Goal: Information Seeking & Learning: Find contact information

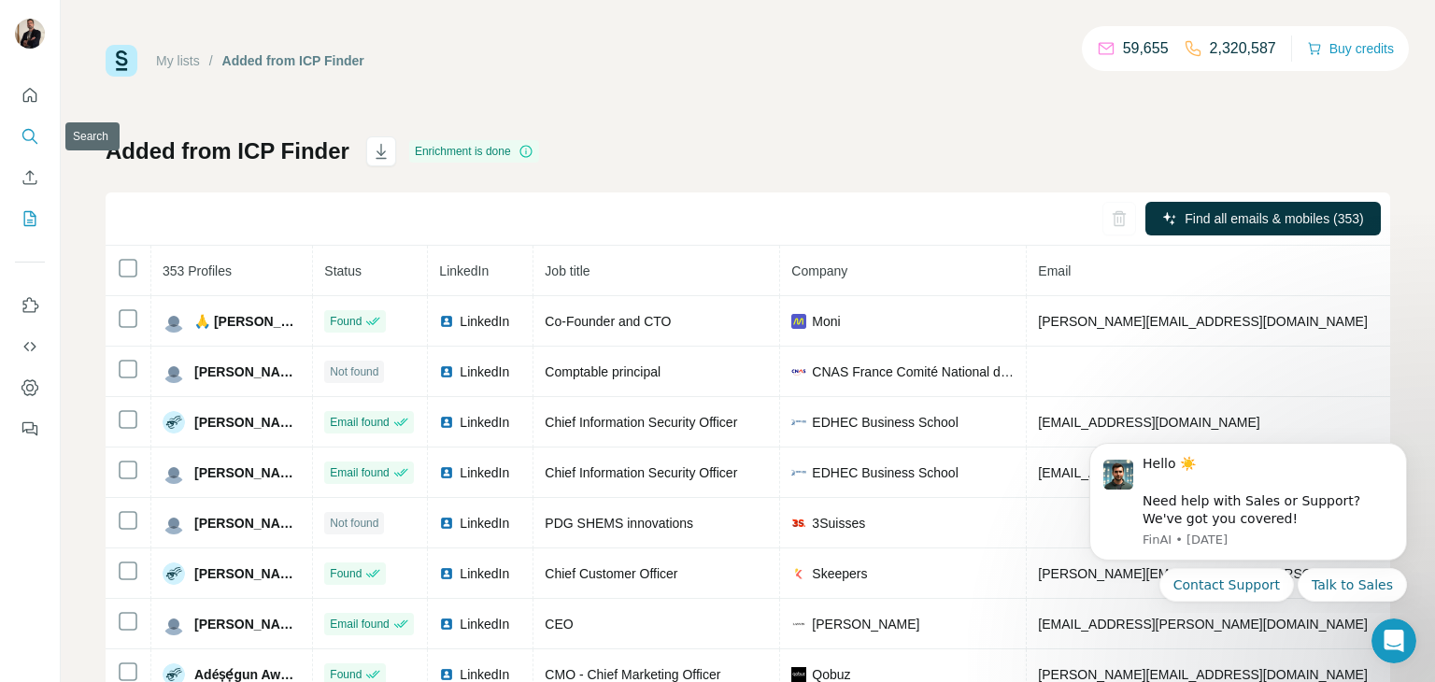
click at [27, 131] on icon "Search" at bounding box center [30, 136] width 19 height 19
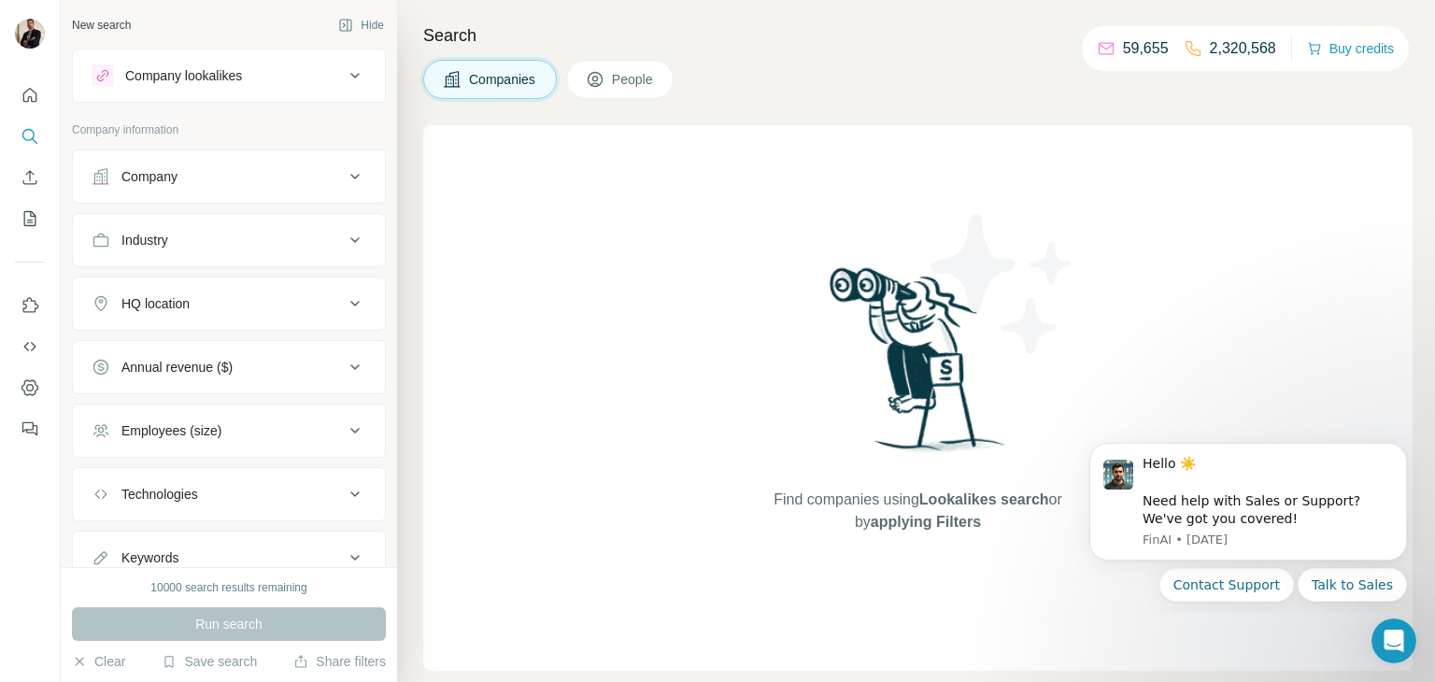
click at [622, 86] on span "People" at bounding box center [633, 79] width 43 height 19
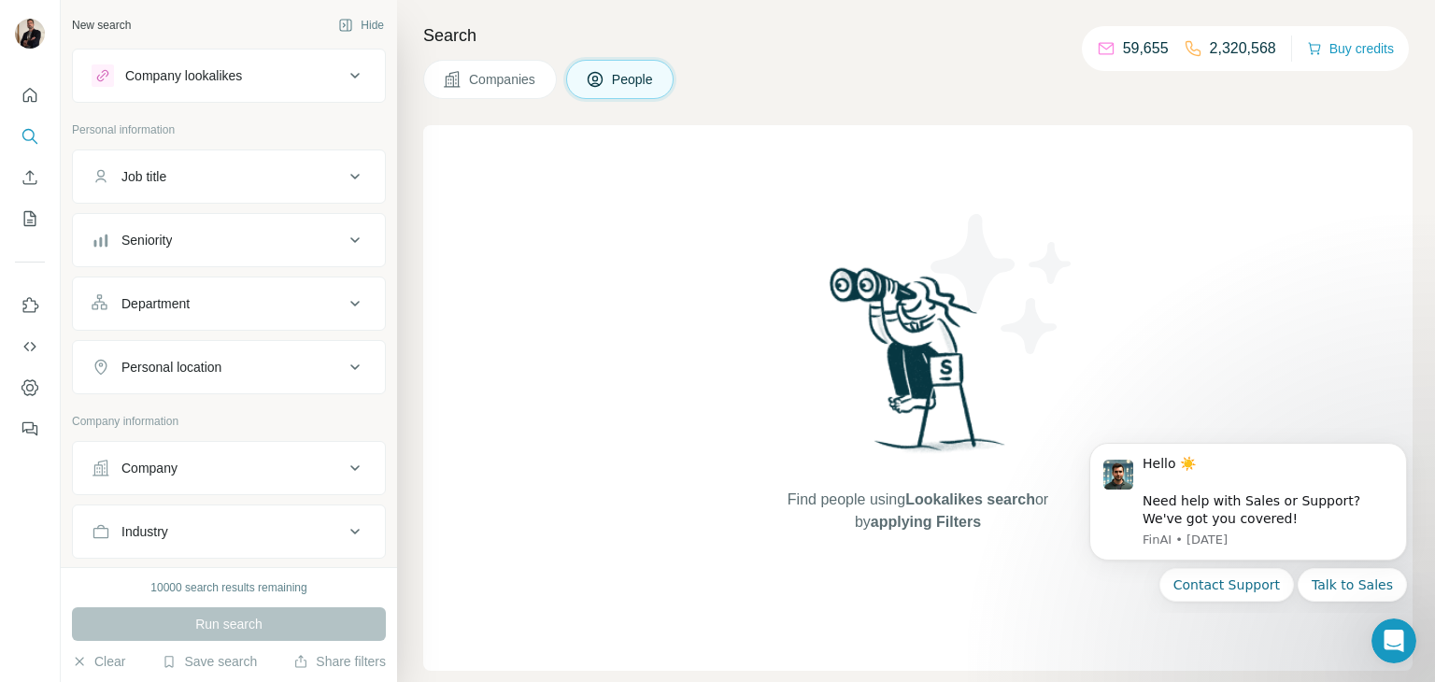
click at [644, 68] on button "People" at bounding box center [620, 79] width 108 height 39
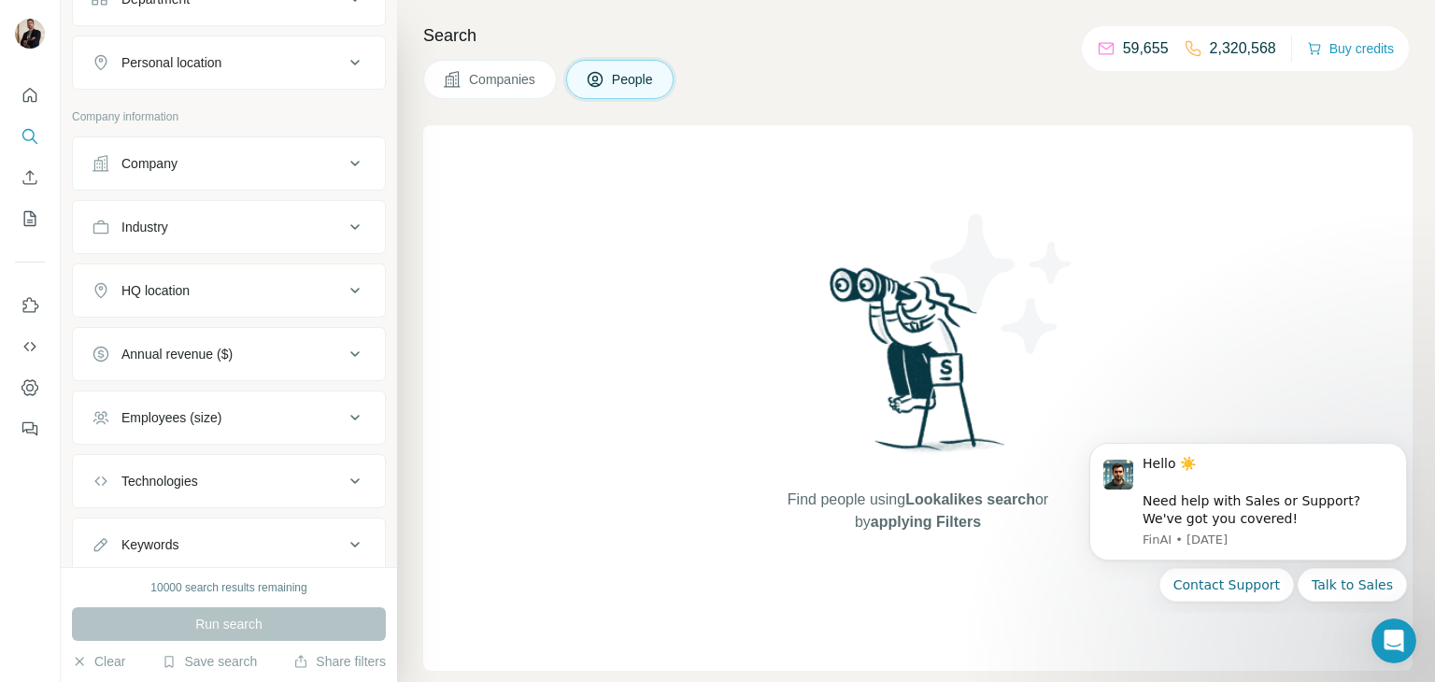
scroll to position [304, 0]
click at [249, 159] on div "Company" at bounding box center [218, 164] width 252 height 19
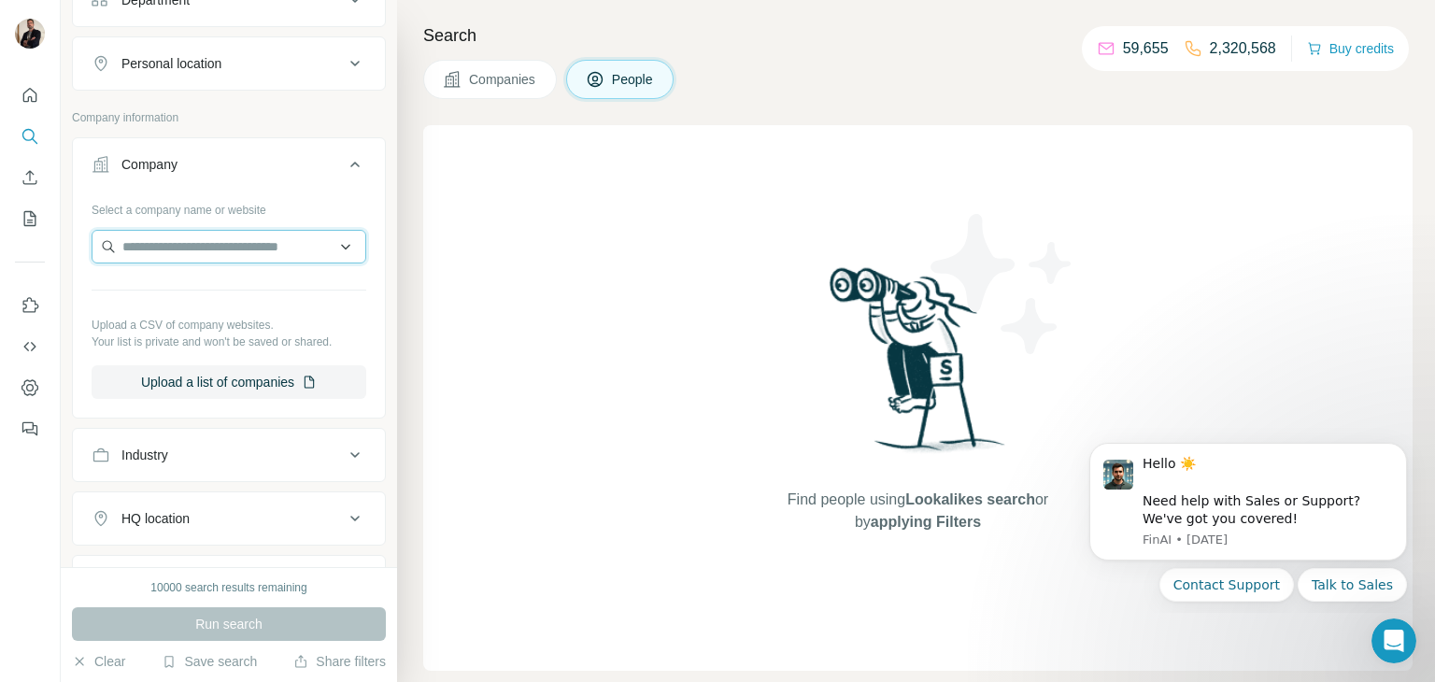
click at [235, 241] on input "text" at bounding box center [229, 247] width 275 height 34
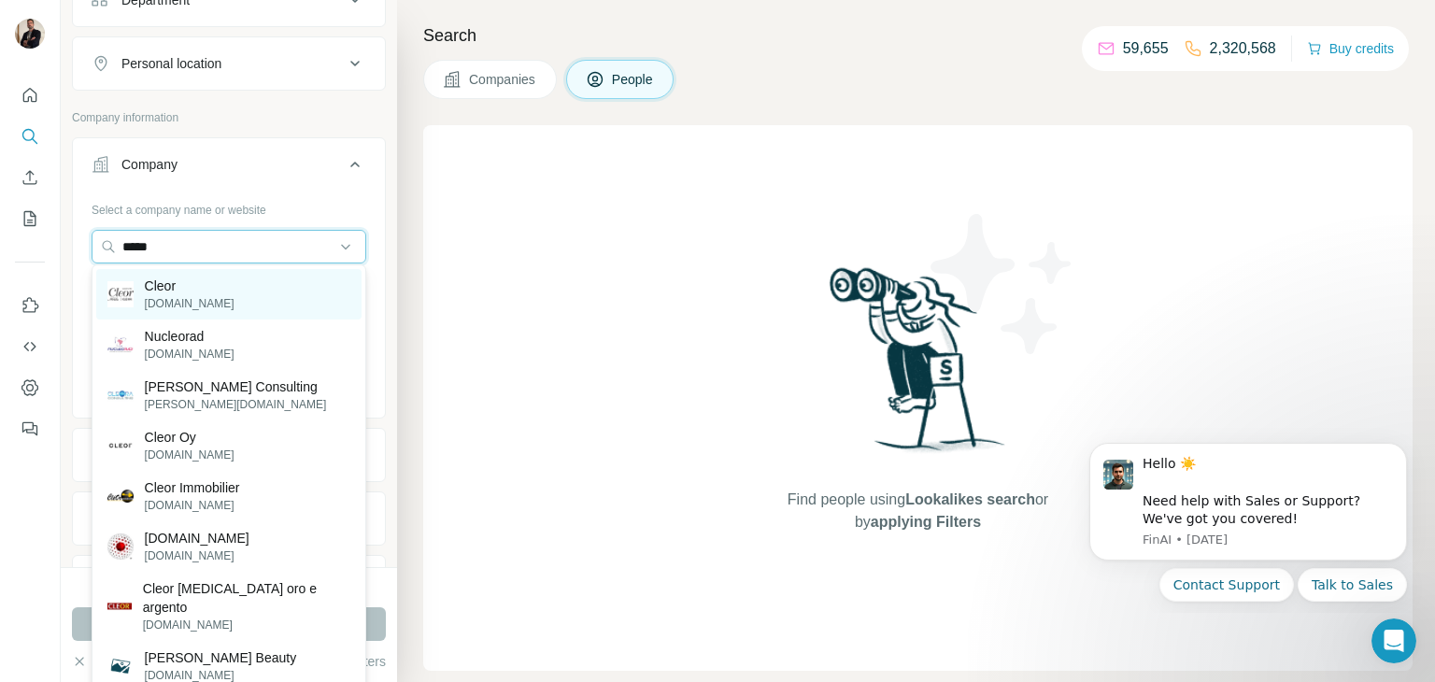
type input "*****"
click at [239, 291] on div "Cleor [DOMAIN_NAME]" at bounding box center [228, 294] width 265 height 50
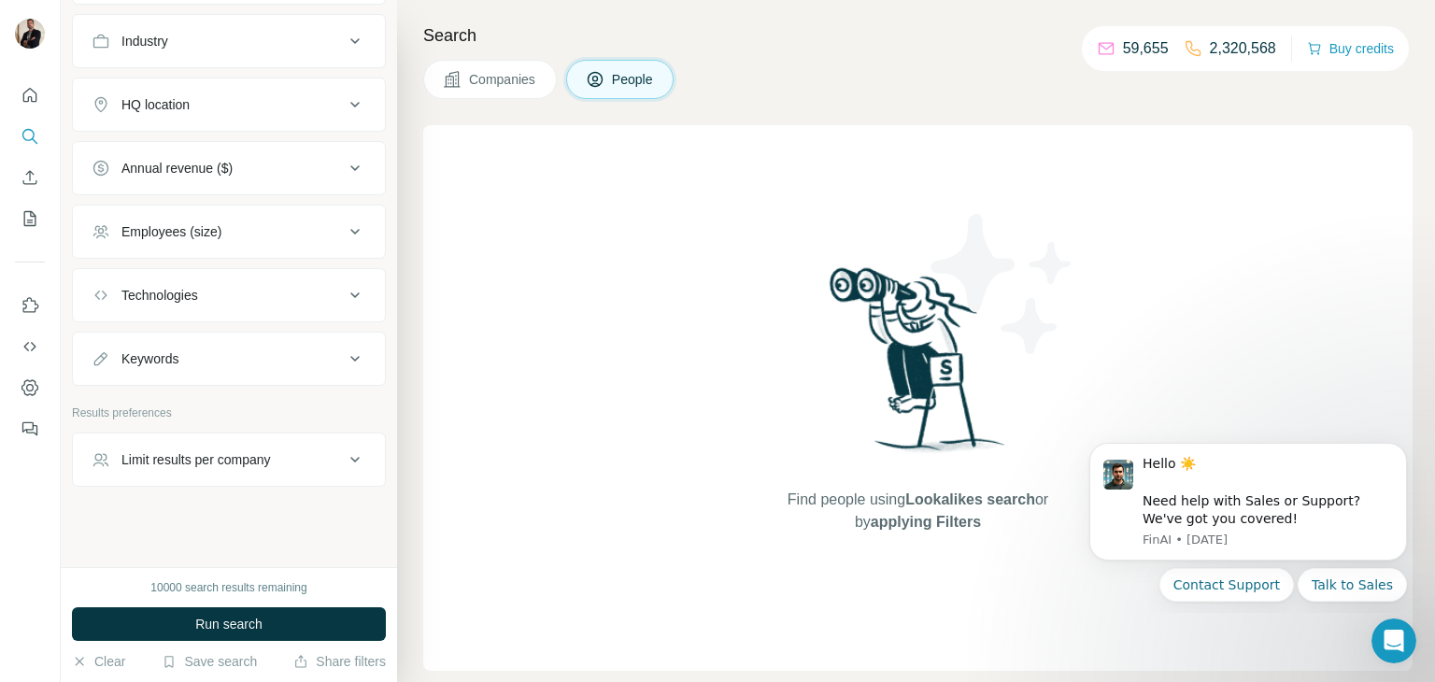
scroll to position [783, 0]
click at [249, 618] on span "Run search" at bounding box center [228, 624] width 67 height 19
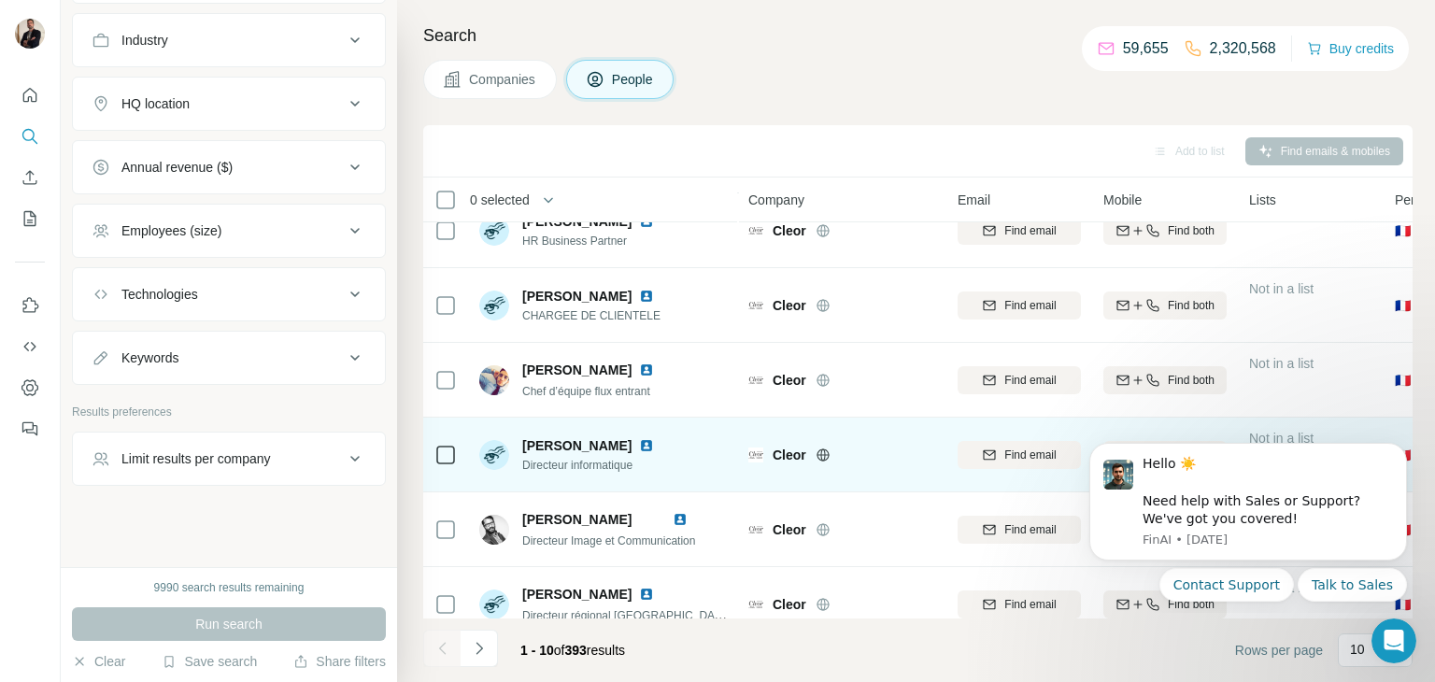
scroll to position [201, 0]
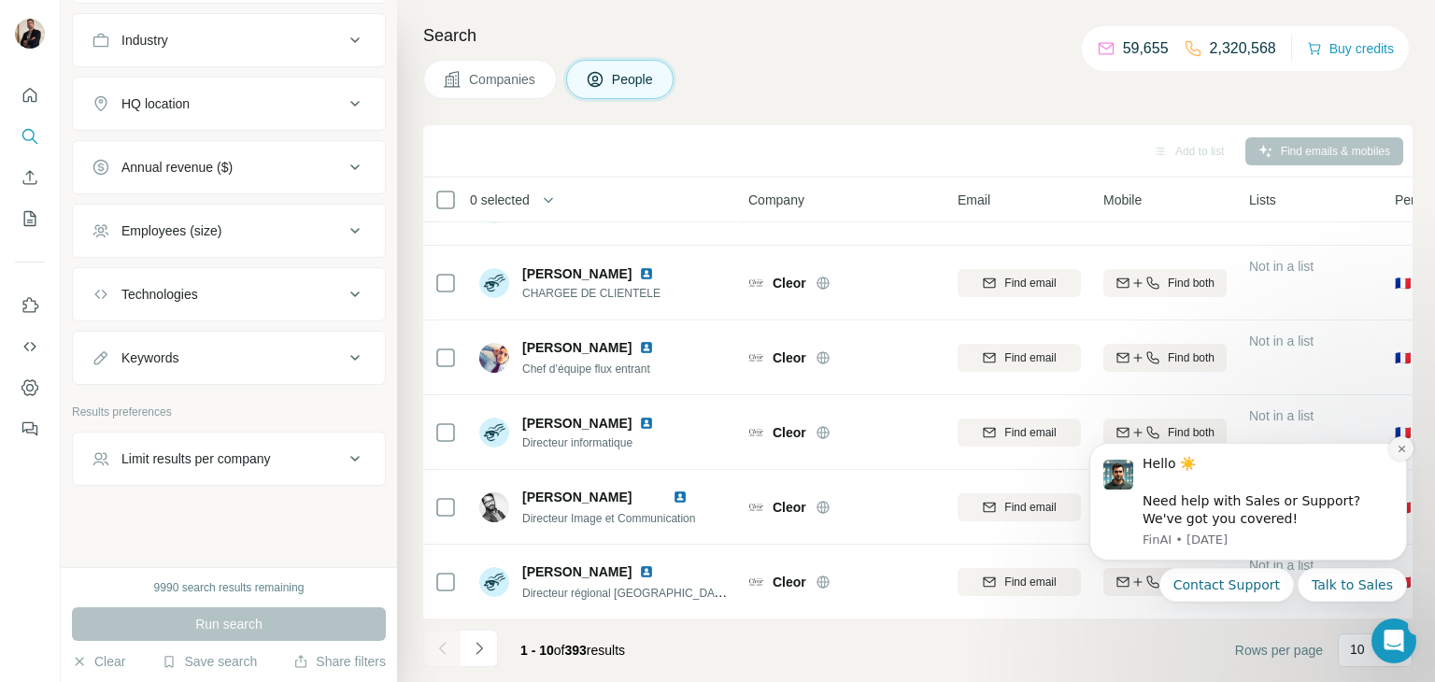
click at [1402, 449] on icon "Dismiss notification" at bounding box center [1402, 449] width 10 height 10
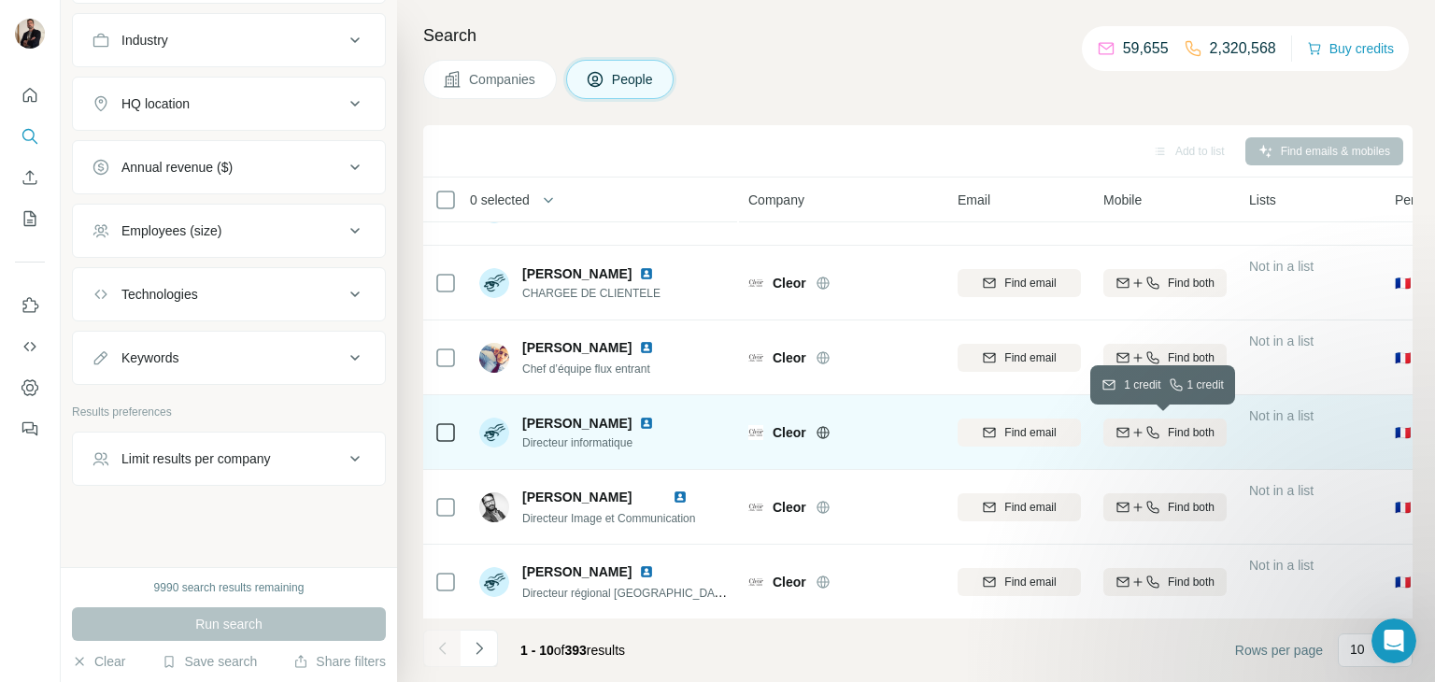
click at [1196, 435] on span "Find both" at bounding box center [1191, 432] width 47 height 17
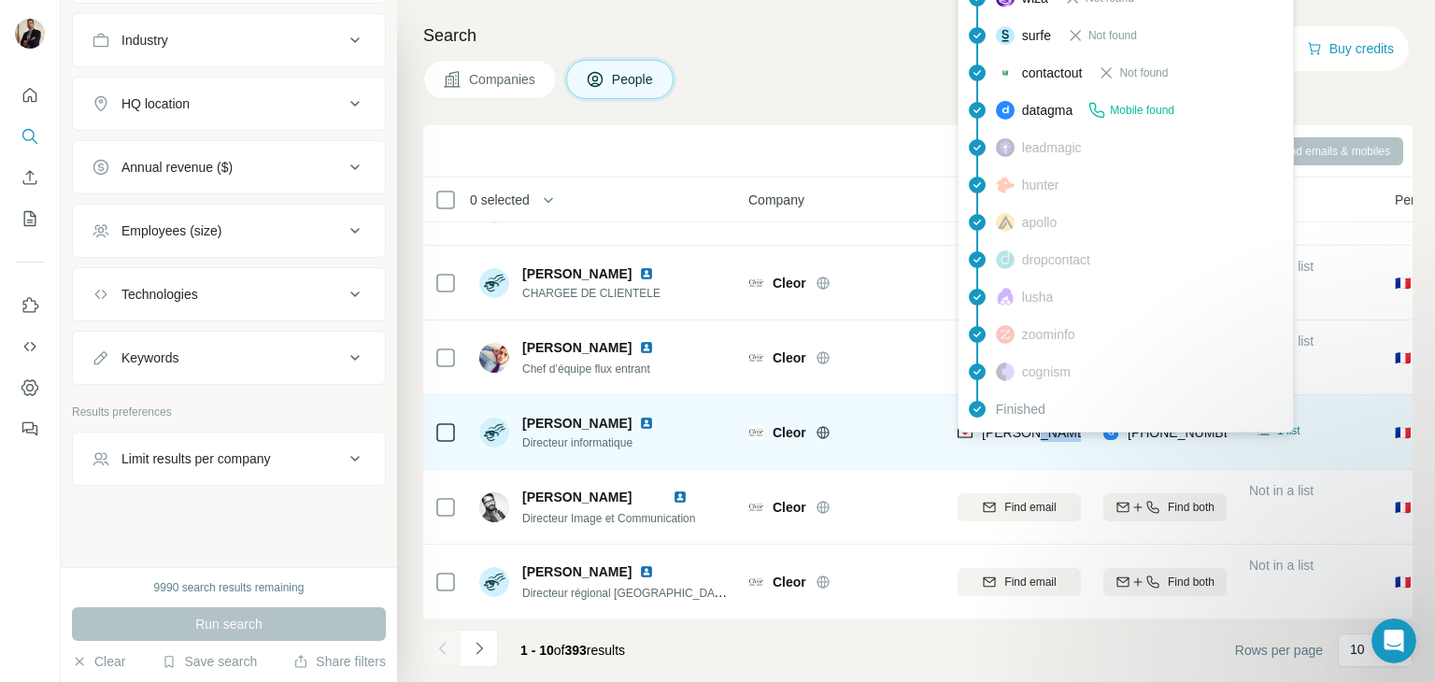
click at [0, 0] on tbody "[PERSON_NAME] HR Business Partner [PERSON_NAME] Find email Find both Not in a l…" at bounding box center [0, 0] width 0 height 0
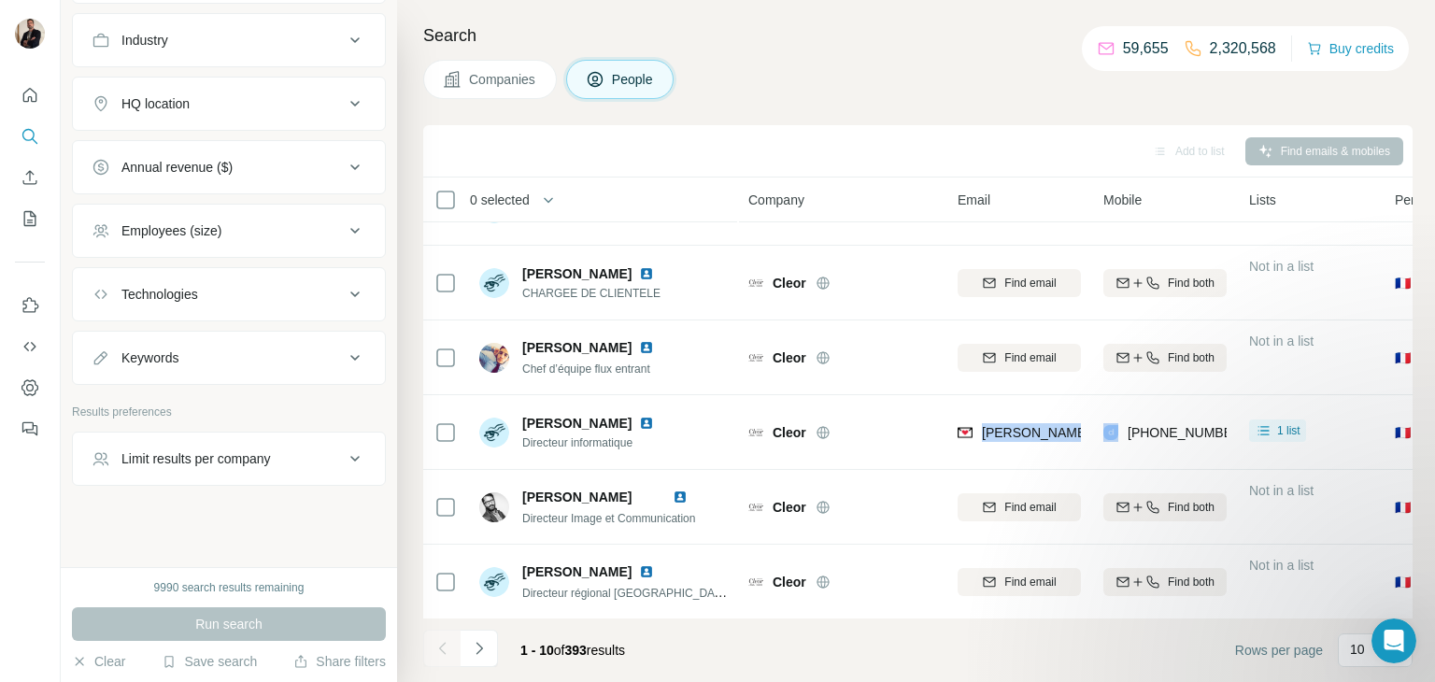
drag, startPoint x: 982, startPoint y: 435, endPoint x: 1109, endPoint y: 447, distance: 127.5
click at [0, 0] on tr "[PERSON_NAME] Directeur informatique Cleor [PERSON_NAME][EMAIL_ADDRESS][DOMAIN_…" at bounding box center [0, 0] width 0 height 0
copy span "[PERSON_NAME][EMAIL_ADDRESS][DOMAIN_NAME]"
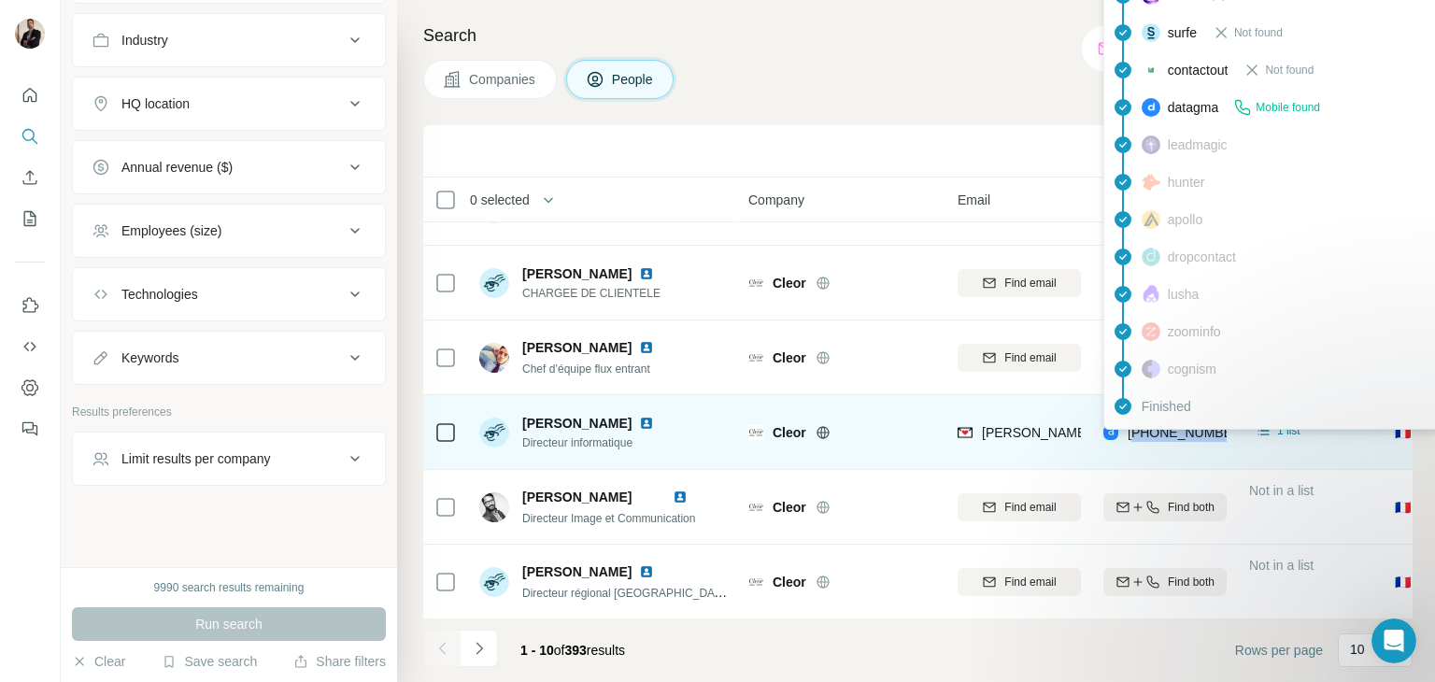
copy span "33674921043"
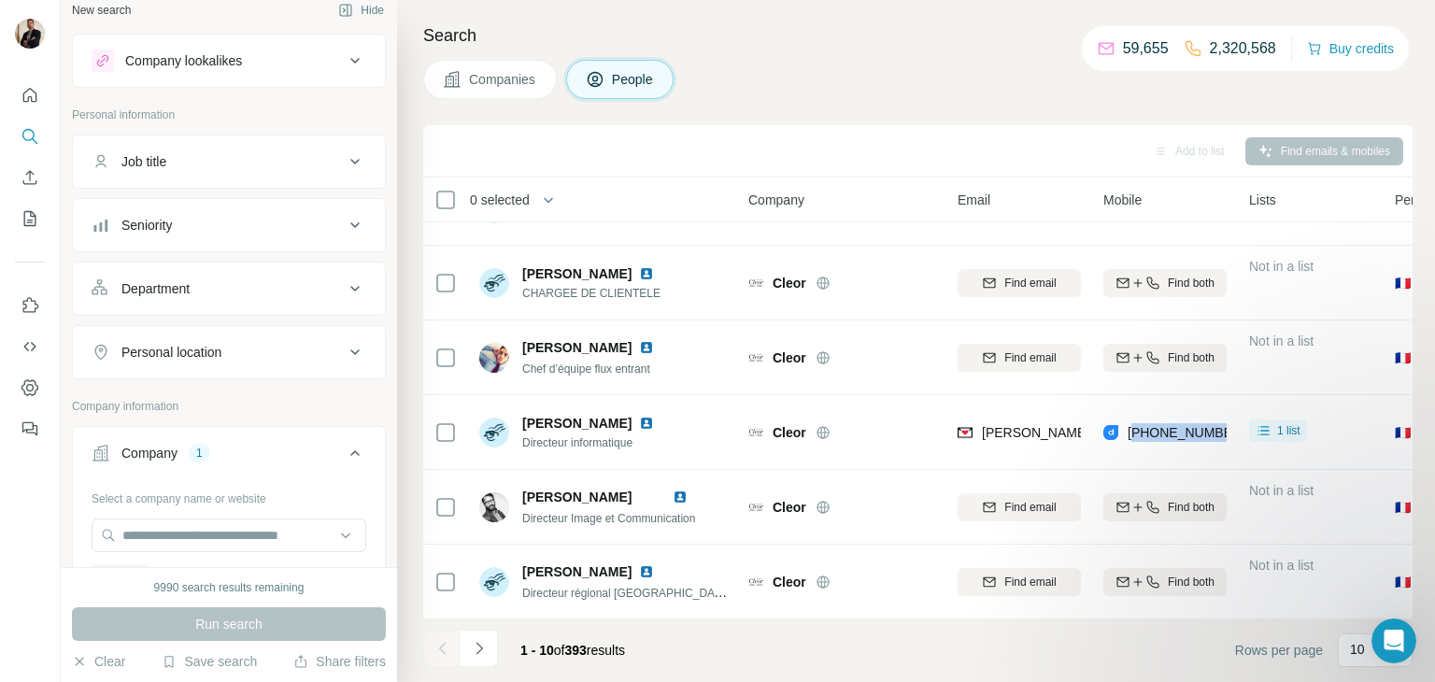
scroll to position [0, 0]
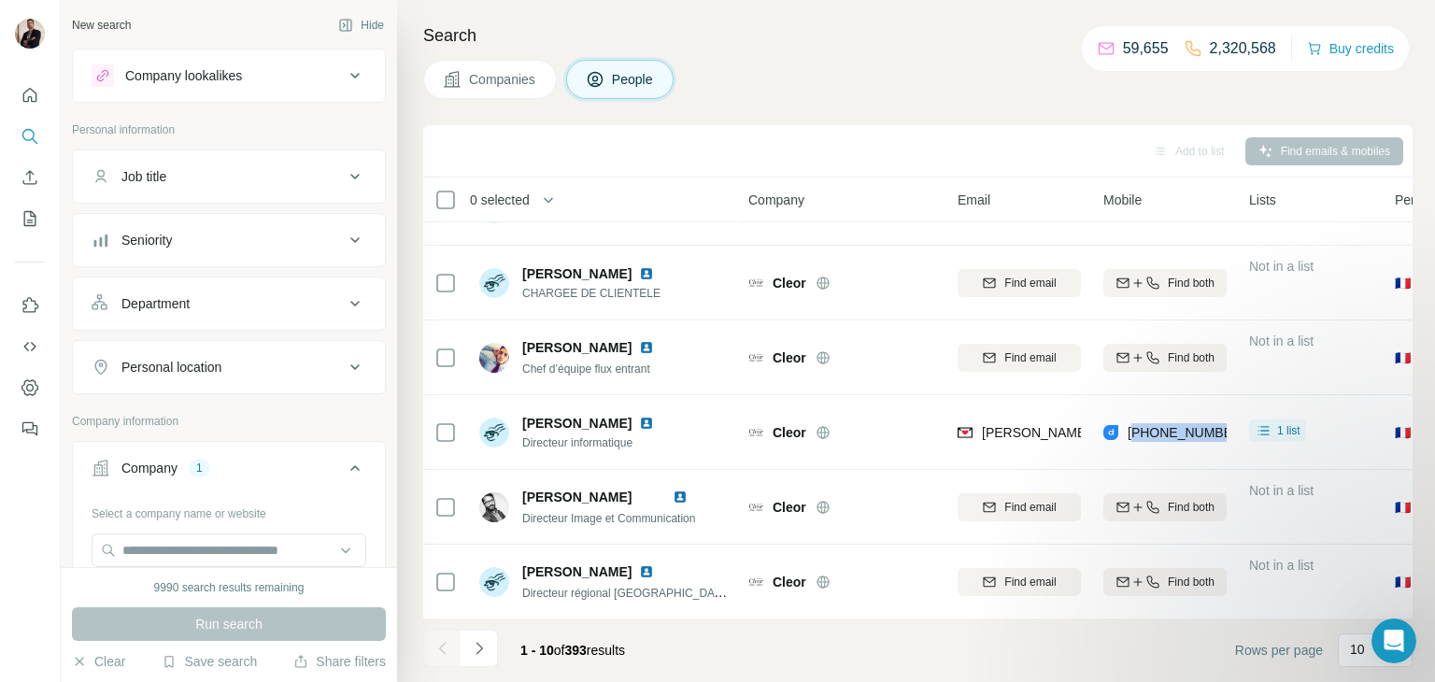
click at [341, 67] on div "Company lookalikes" at bounding box center [218, 75] width 252 height 22
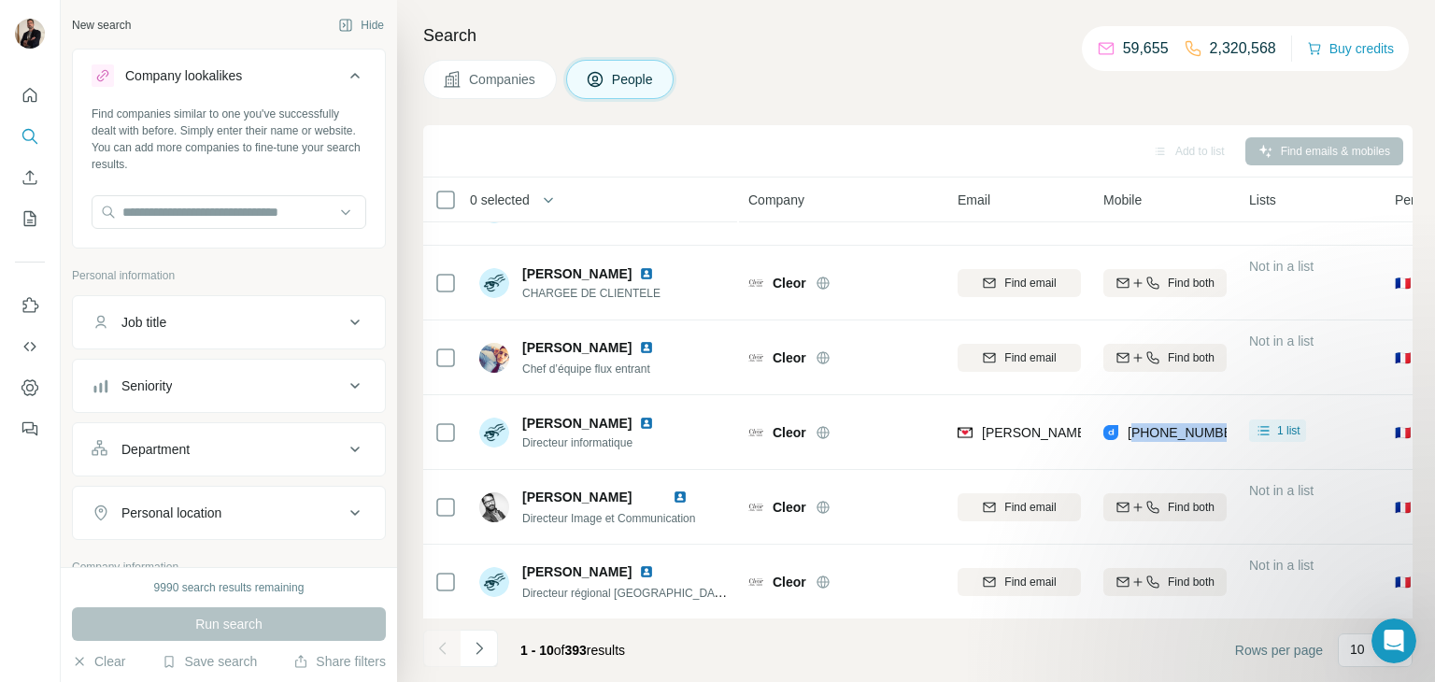
click at [341, 67] on div "Company lookalikes" at bounding box center [218, 75] width 252 height 22
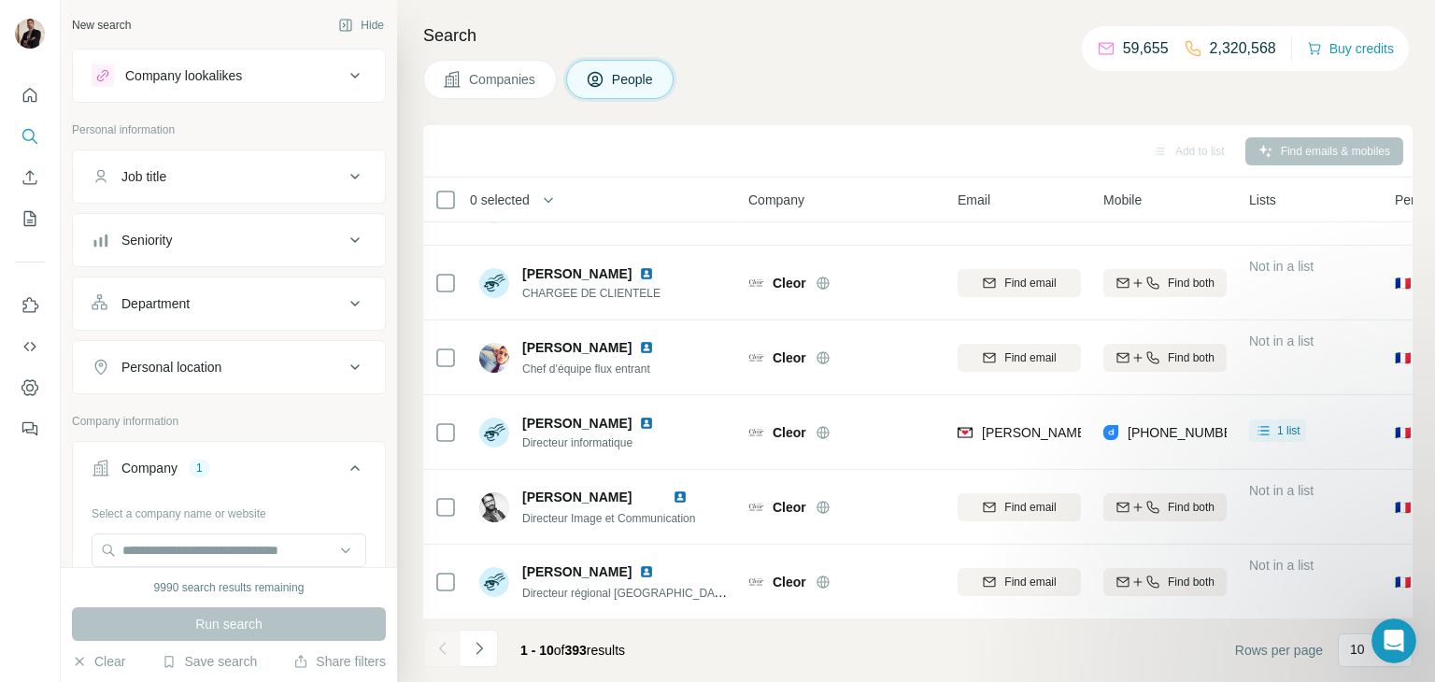
click at [20, 114] on nav at bounding box center [30, 156] width 30 height 157
click at [27, 139] on icon "Search" at bounding box center [28, 135] width 12 height 12
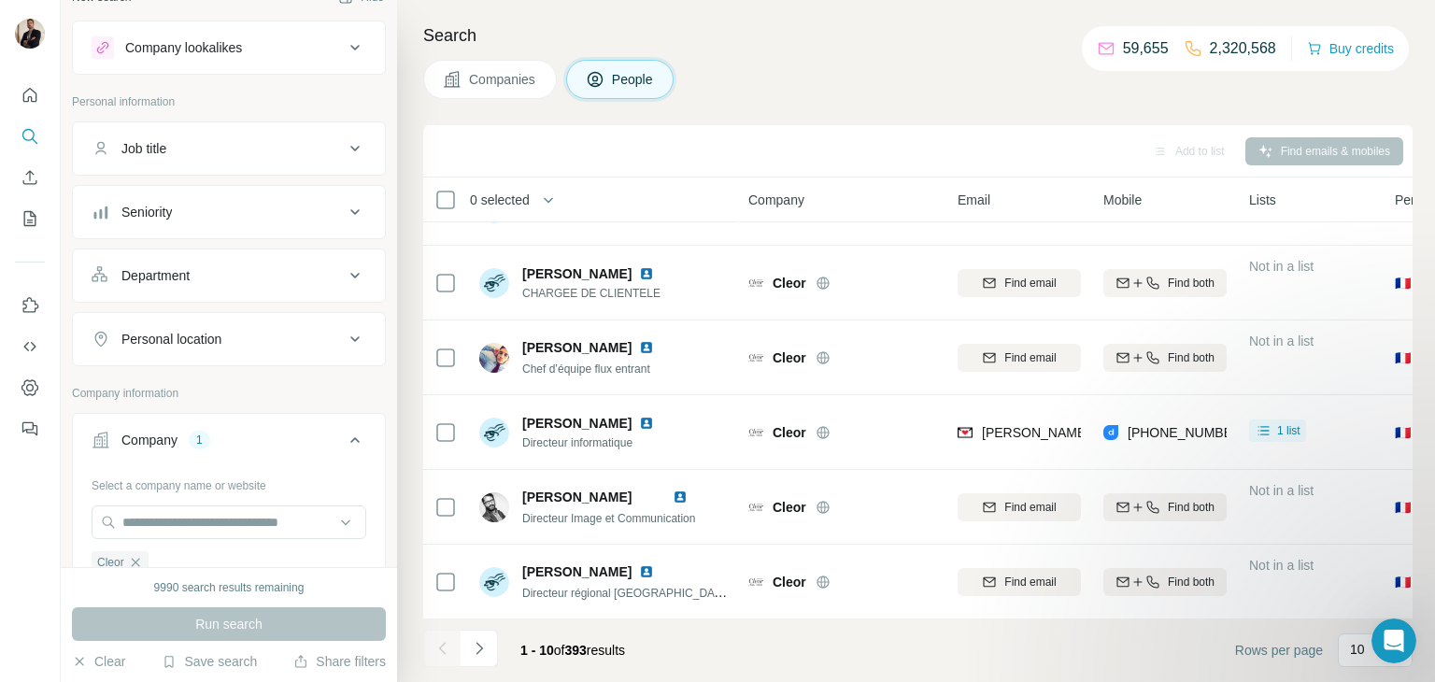
scroll to position [29, 0]
click at [205, 524] on input "text" at bounding box center [229, 521] width 275 height 34
click at [160, 524] on input "text" at bounding box center [229, 521] width 275 height 34
paste input "**********"
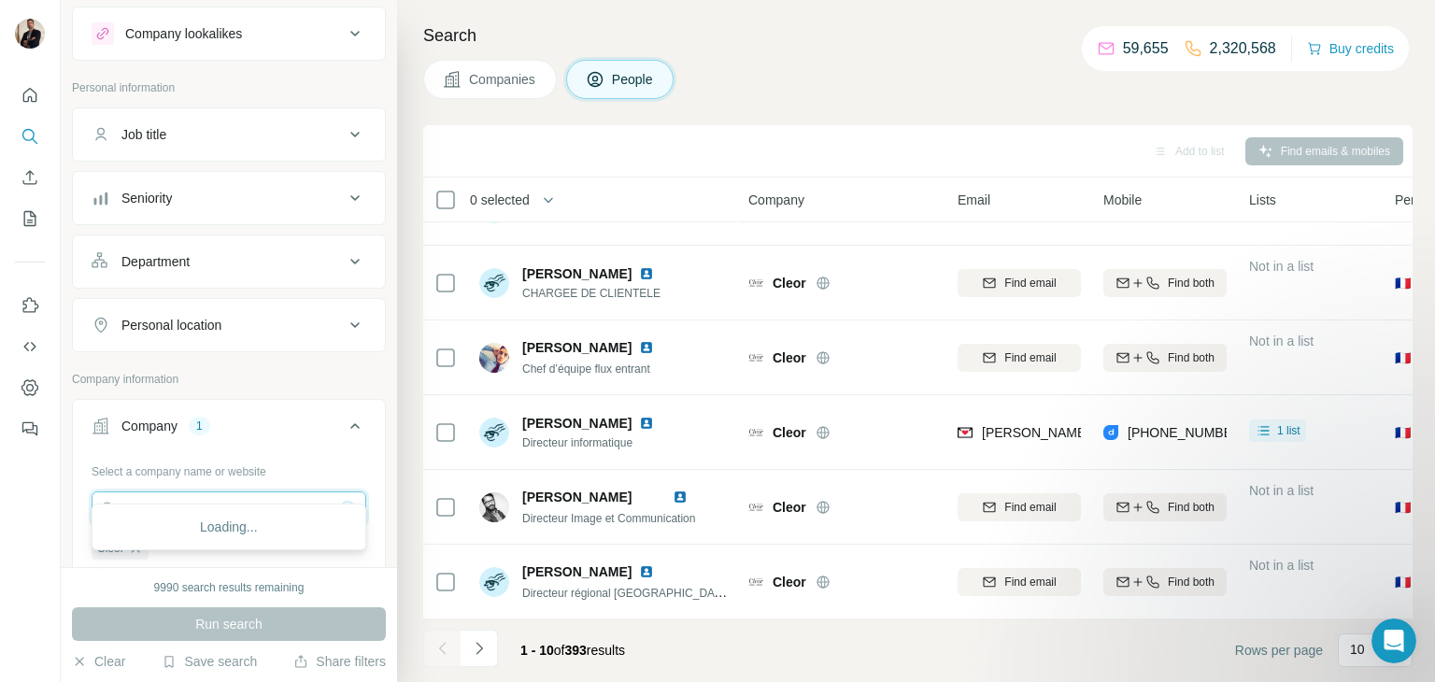
scroll to position [105, 0]
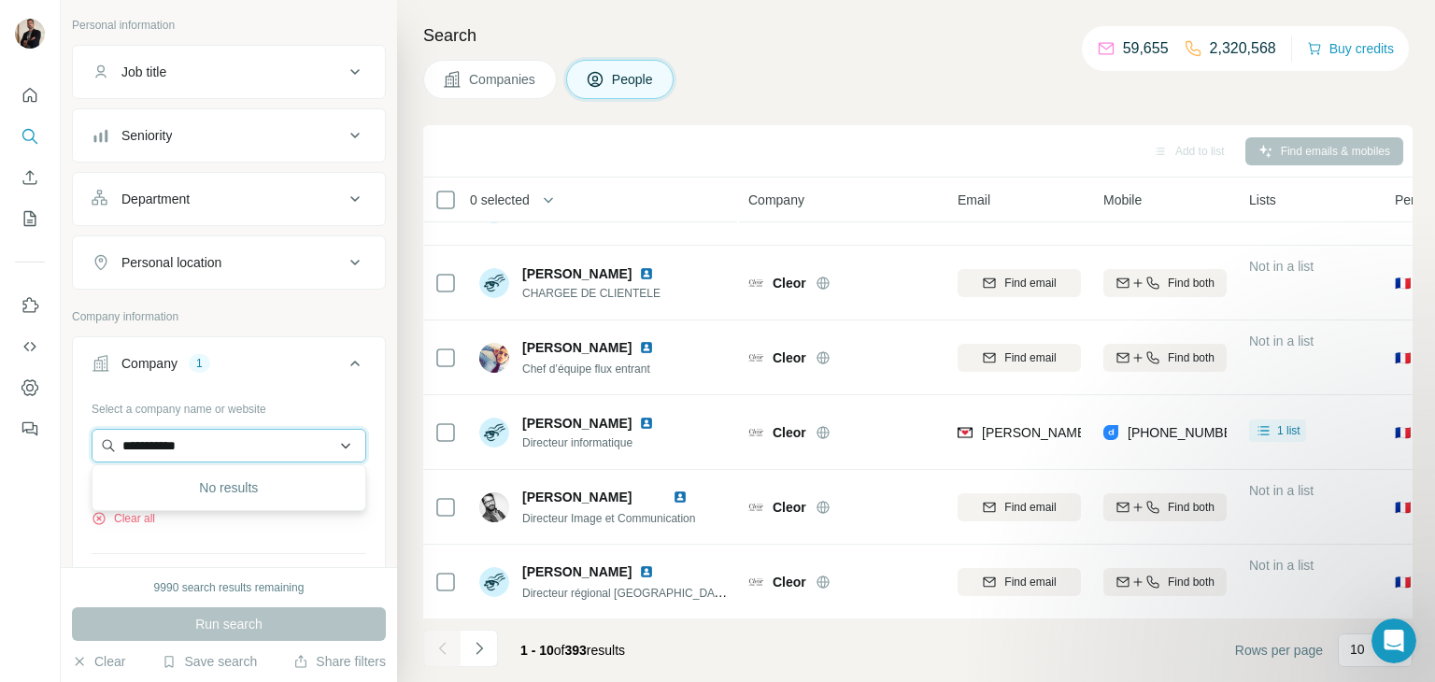
click at [236, 450] on input "**********" at bounding box center [229, 446] width 275 height 34
click at [220, 439] on input "**********" at bounding box center [229, 446] width 275 height 34
paste input "text"
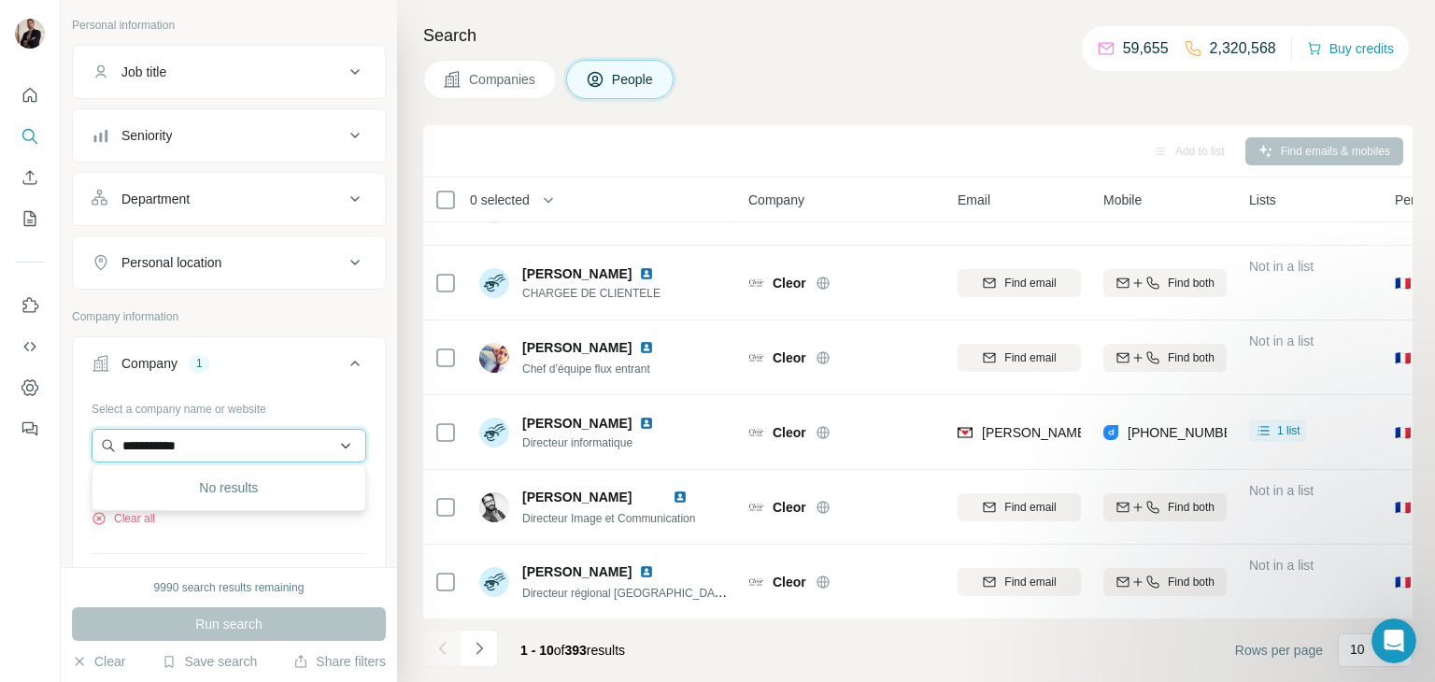
type input "**********"
click at [361, 450] on input "**********" at bounding box center [229, 446] width 275 height 34
click at [247, 490] on div "No results" at bounding box center [228, 487] width 265 height 37
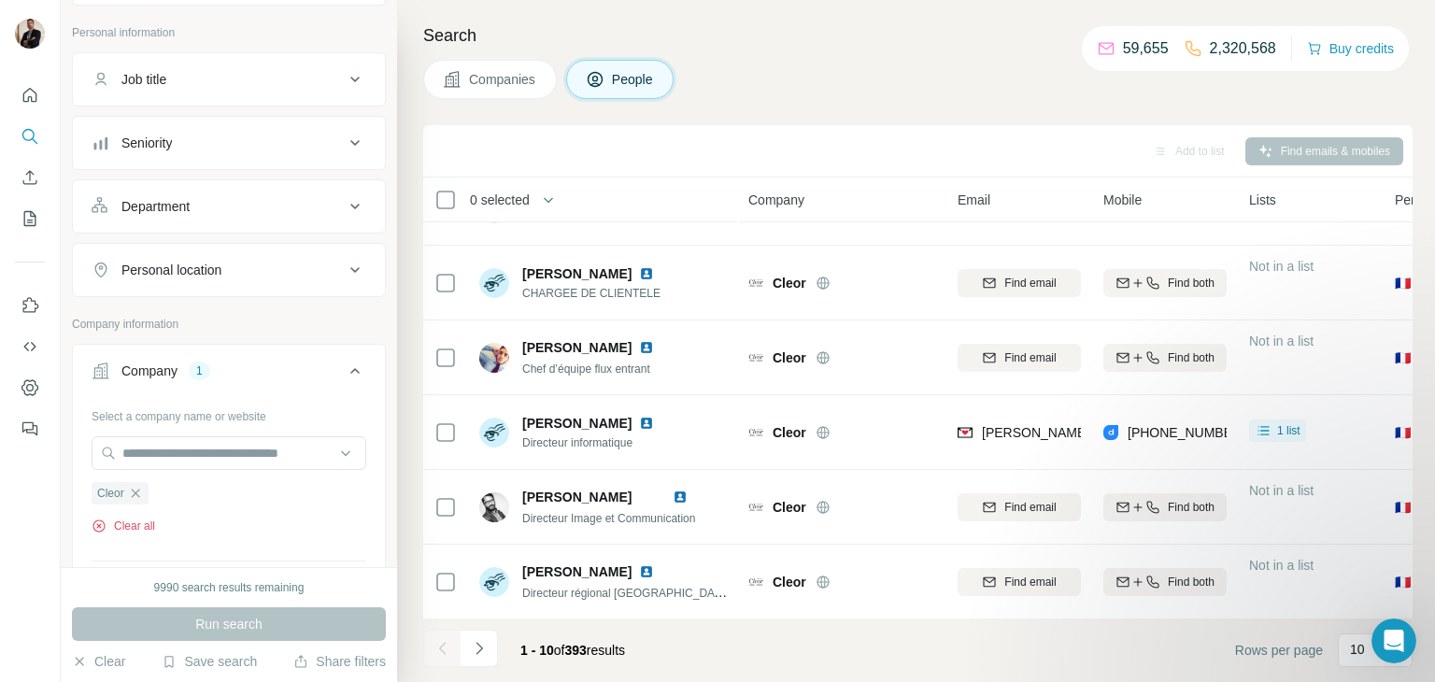
scroll to position [95, 0]
click at [140, 519] on button "Clear all" at bounding box center [124, 527] width 64 height 17
click at [210, 455] on input "text" at bounding box center [229, 455] width 275 height 34
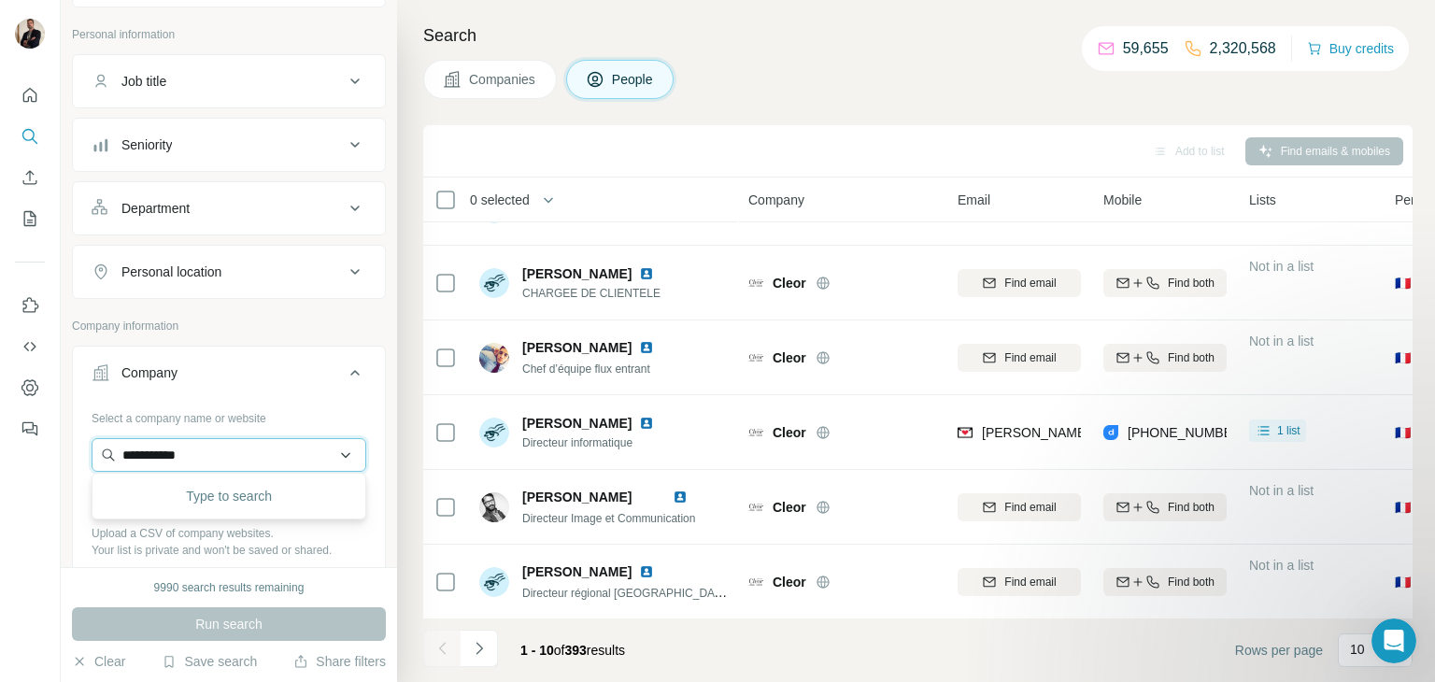
type input "**********"
click at [266, 394] on button "Company" at bounding box center [229, 376] width 312 height 52
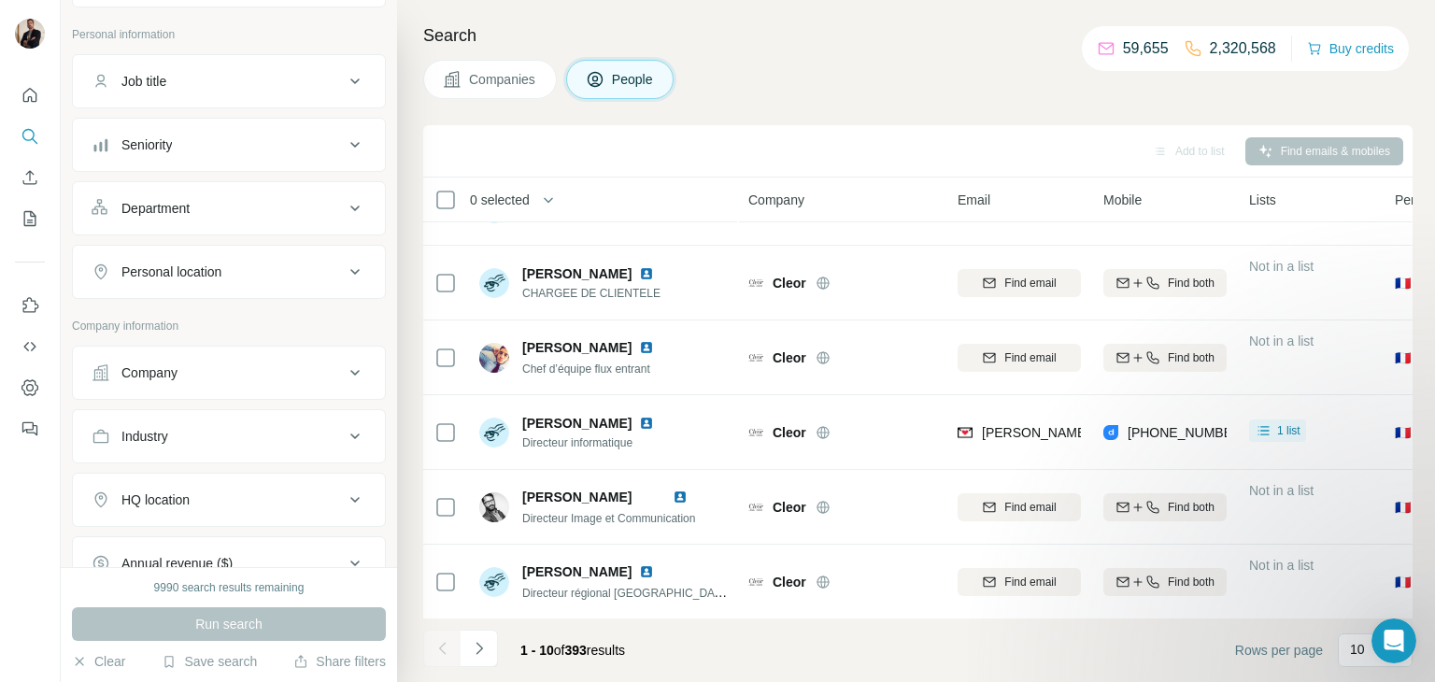
click at [207, 385] on button "Company" at bounding box center [229, 372] width 312 height 45
click at [209, 385] on button "Company" at bounding box center [229, 376] width 312 height 52
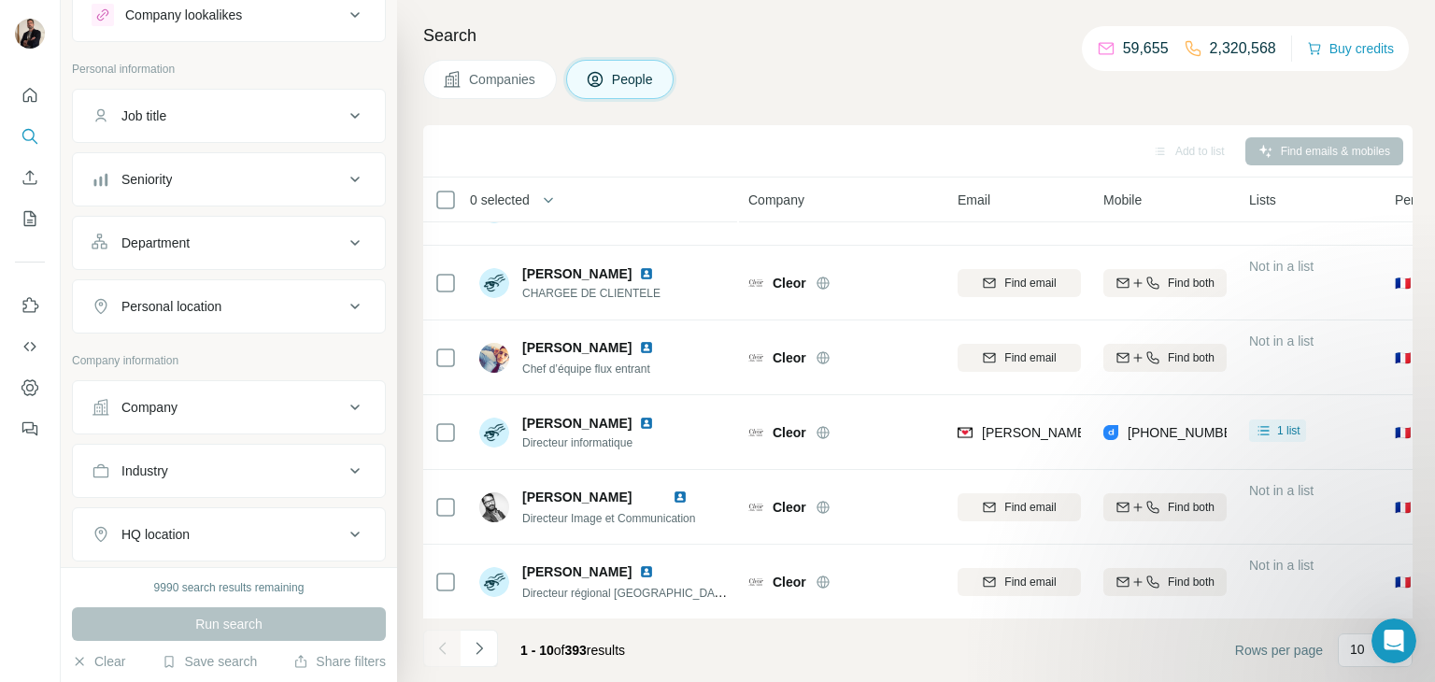
scroll to position [70, 0]
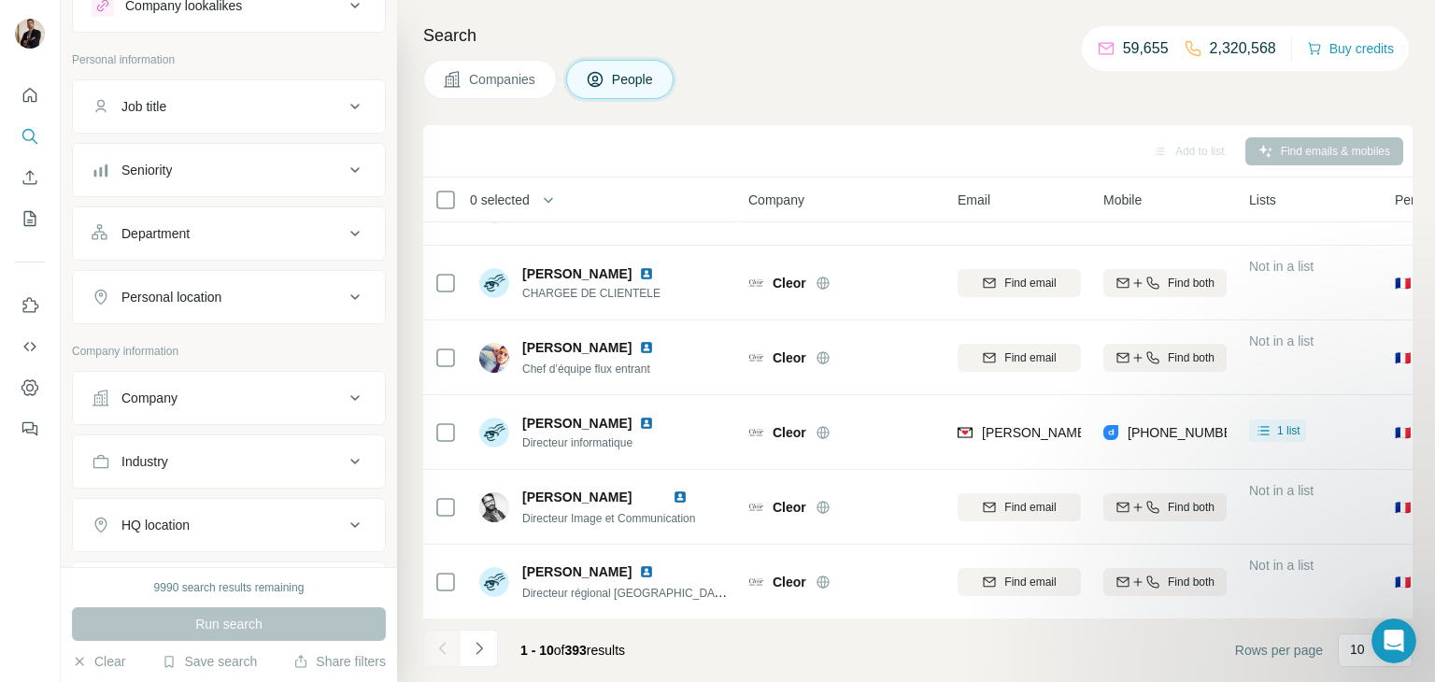
click at [626, 84] on span "People" at bounding box center [633, 79] width 43 height 19
click at [869, 51] on div "Search Companies People Add to list Find emails & mobiles 0 selected People Com…" at bounding box center [916, 341] width 1038 height 682
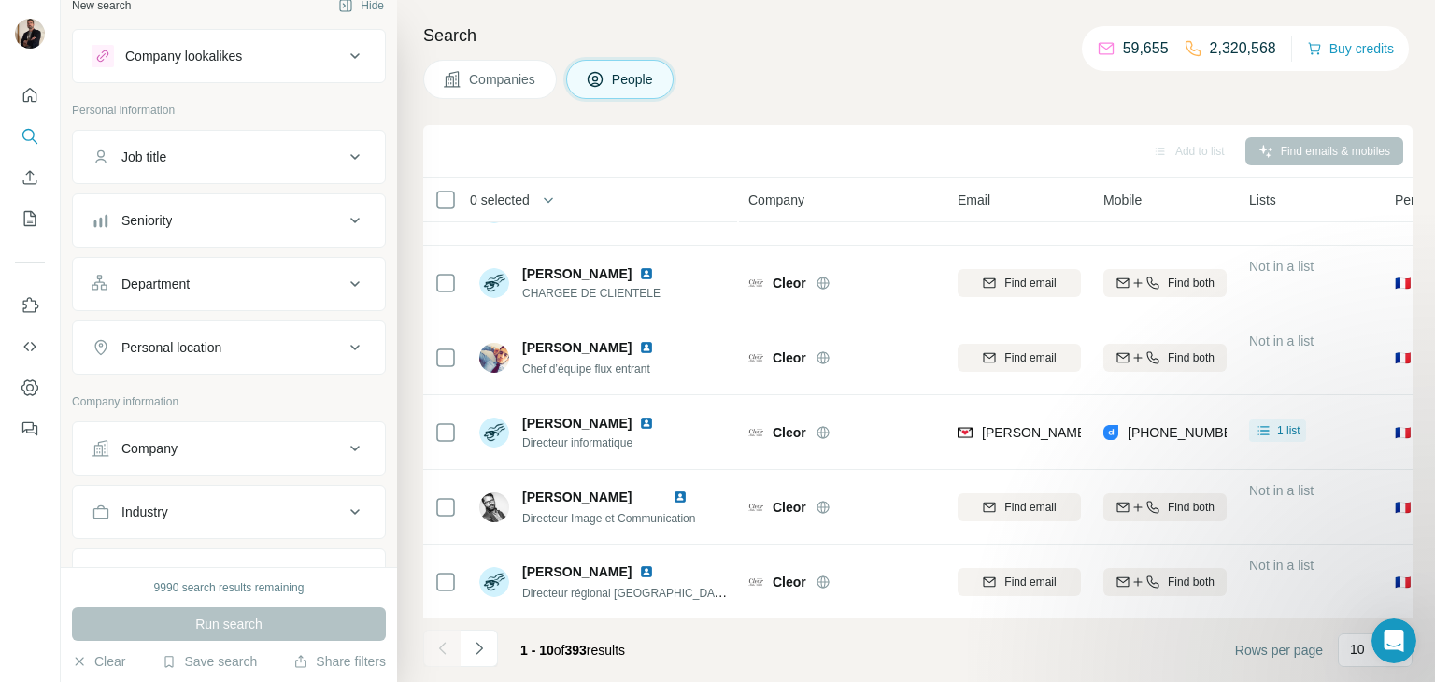
scroll to position [0, 0]
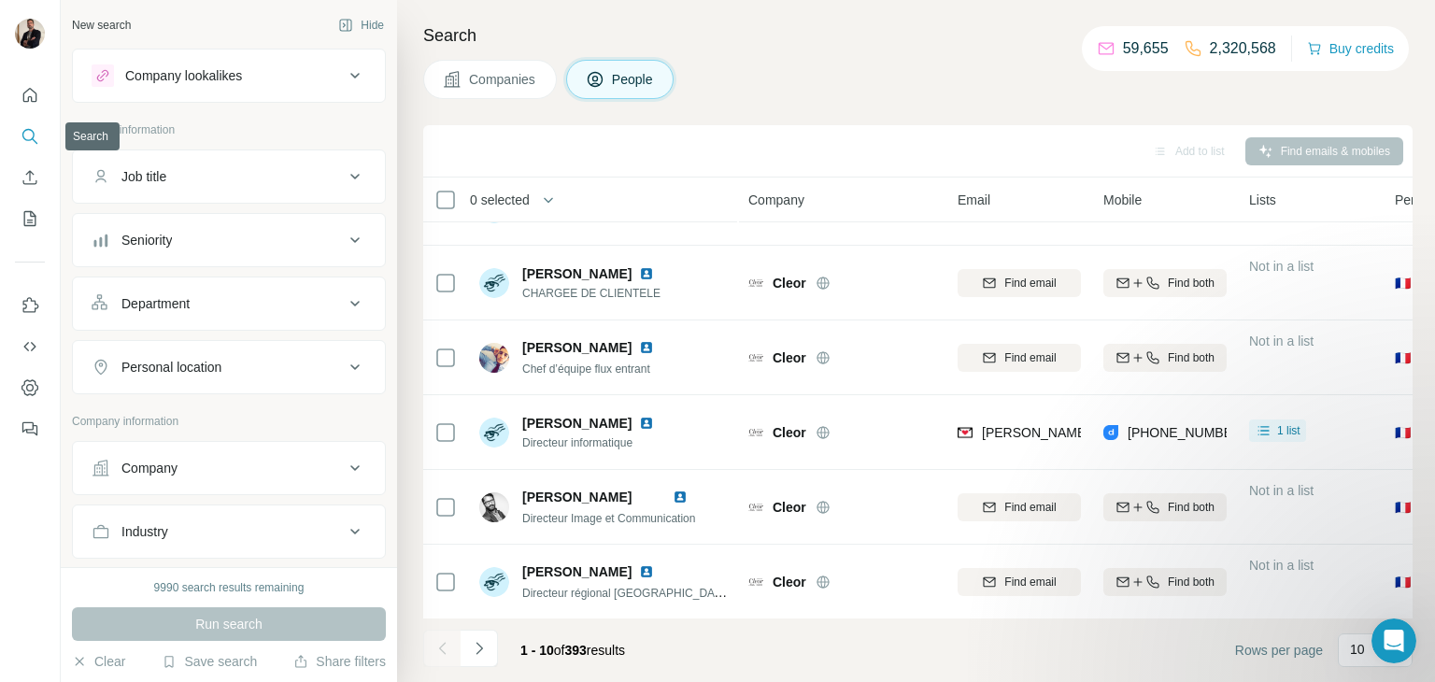
click at [37, 132] on icon "Search" at bounding box center [30, 136] width 19 height 19
click at [33, 86] on icon "Quick start" at bounding box center [30, 95] width 19 height 19
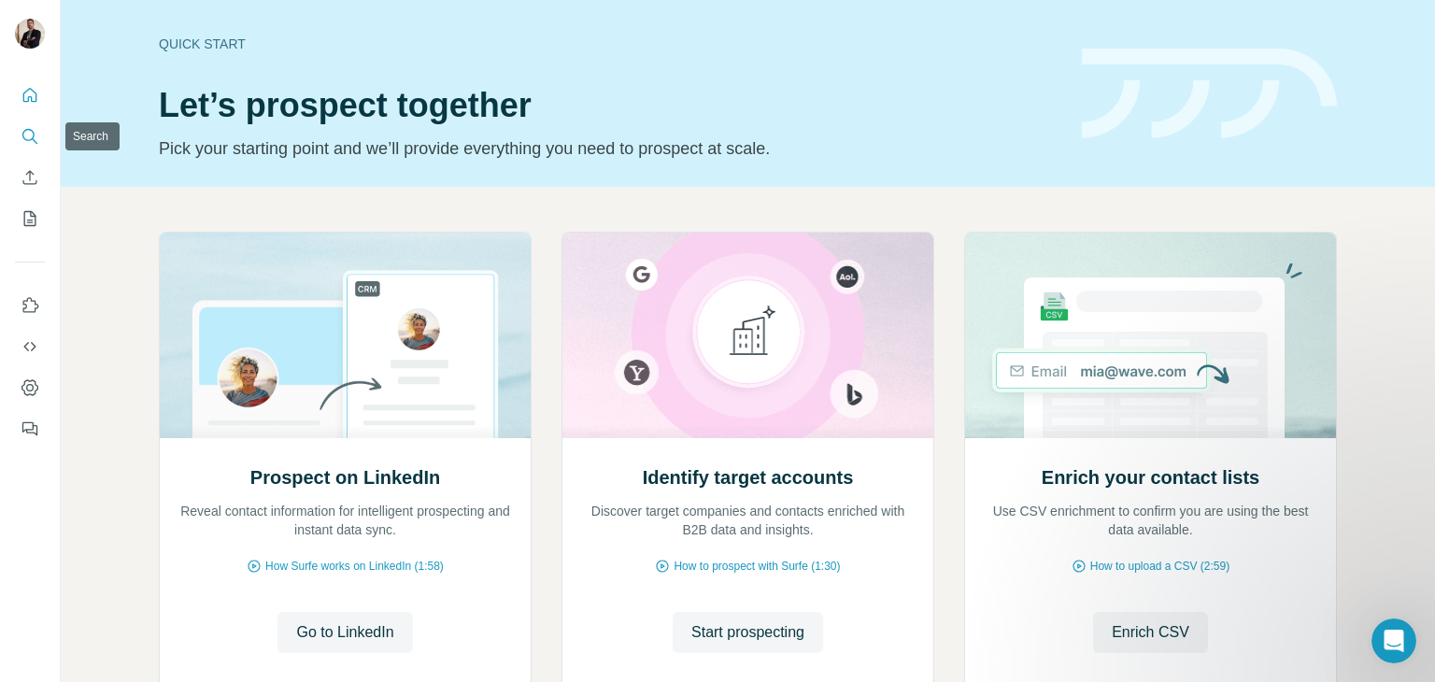
click at [17, 143] on button "Search" at bounding box center [30, 137] width 30 height 34
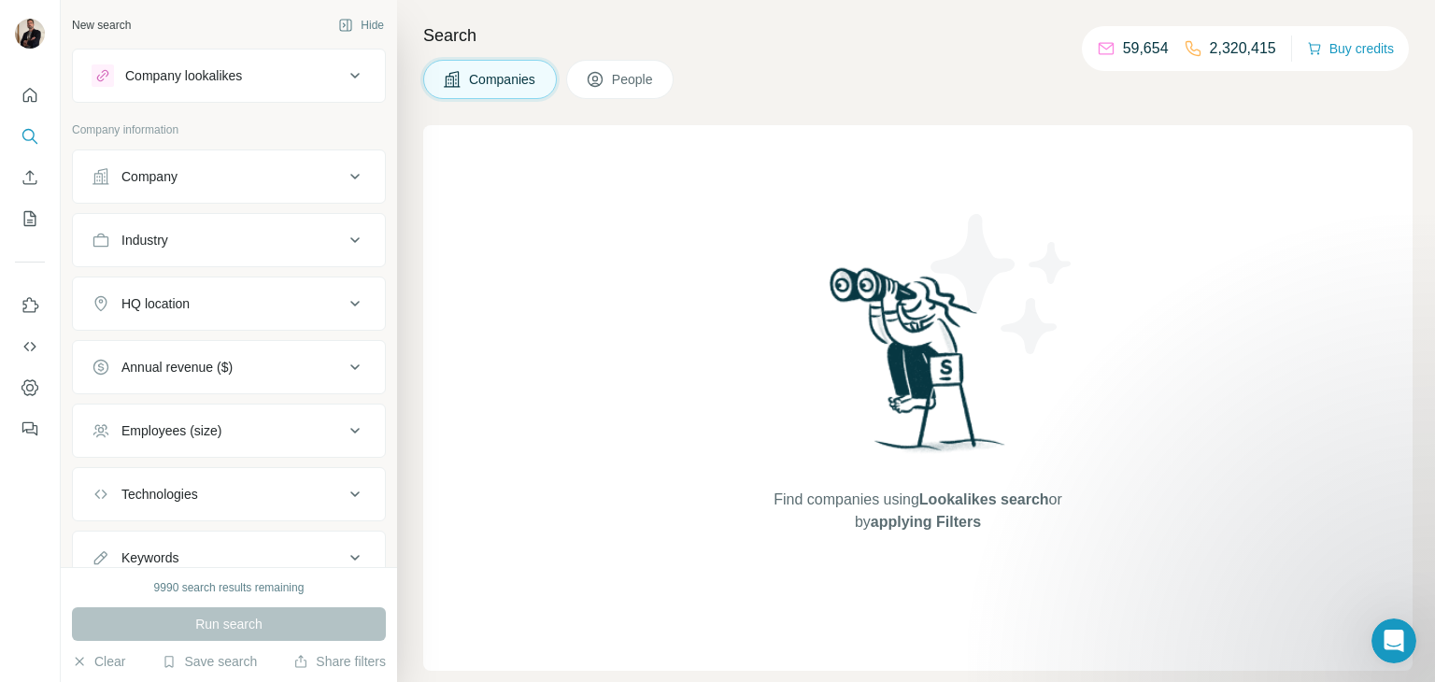
scroll to position [67, 0]
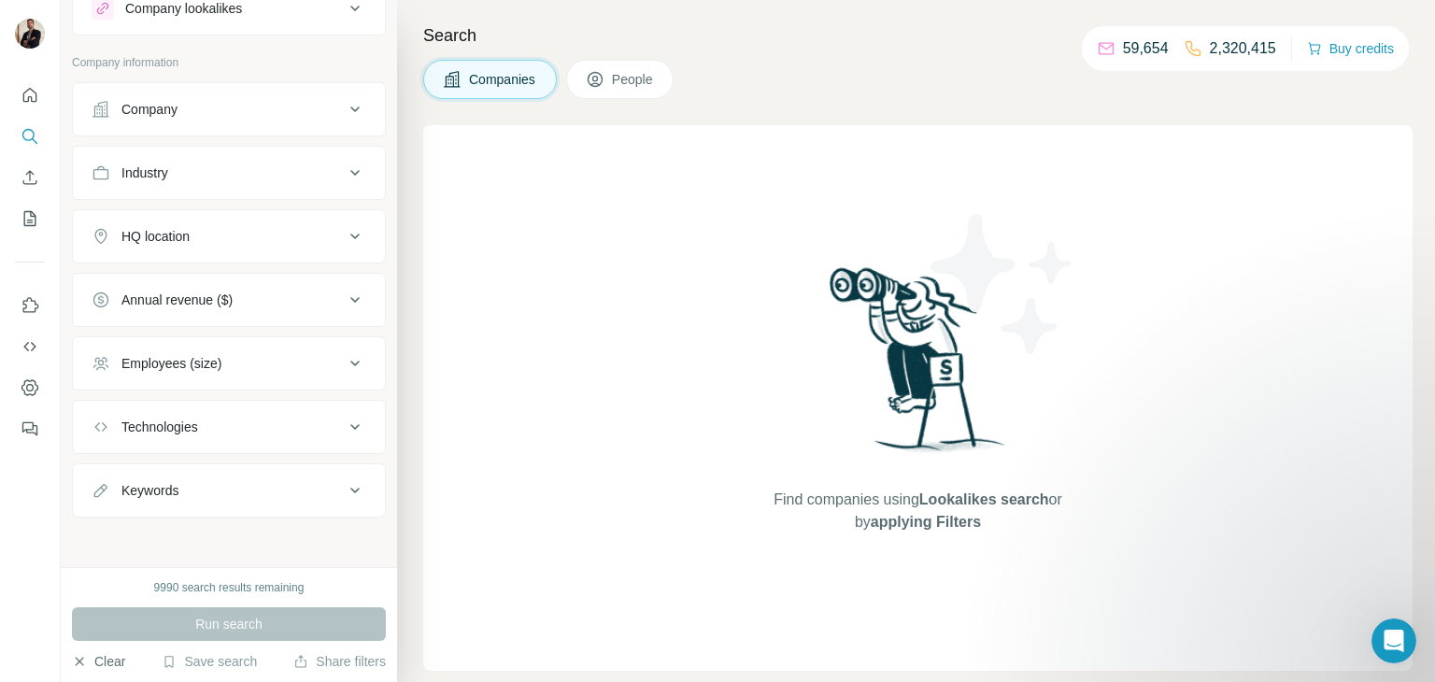
click at [108, 660] on button "Clear" at bounding box center [98, 661] width 53 height 19
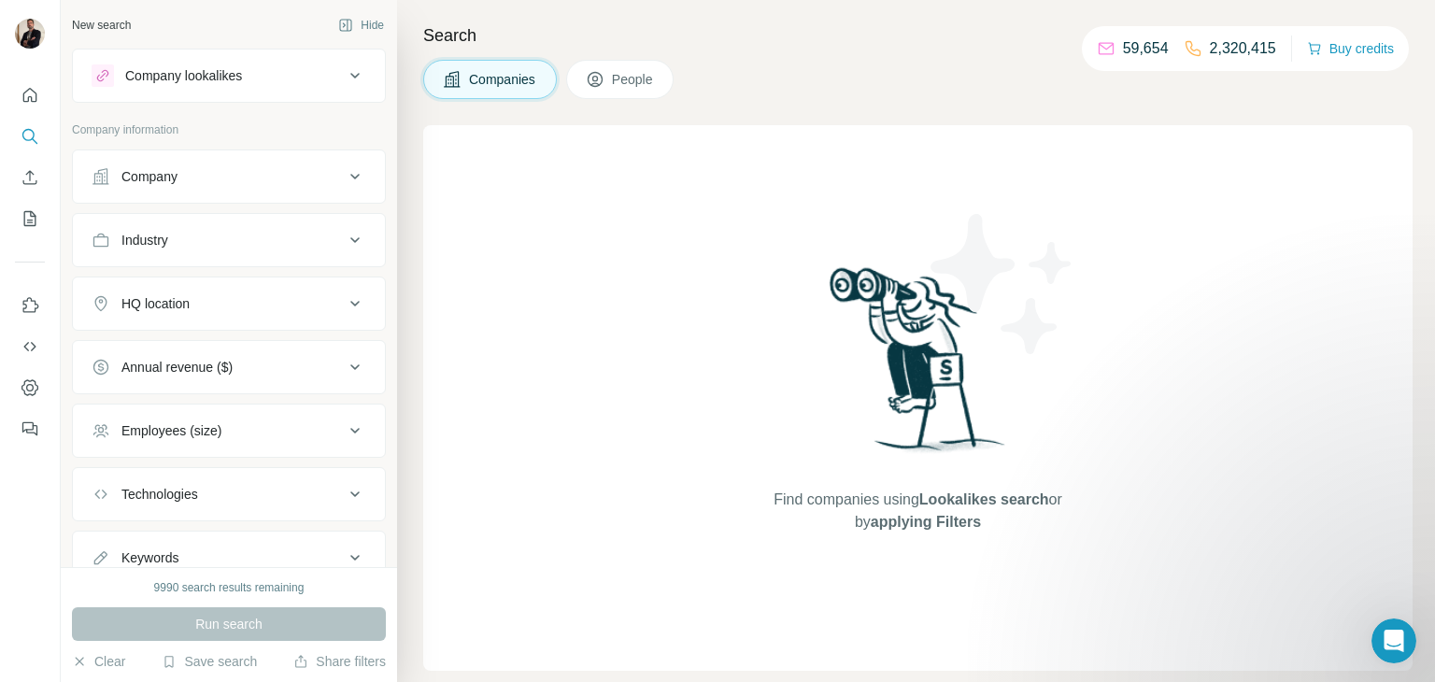
click at [649, 74] on span "People" at bounding box center [633, 79] width 43 height 19
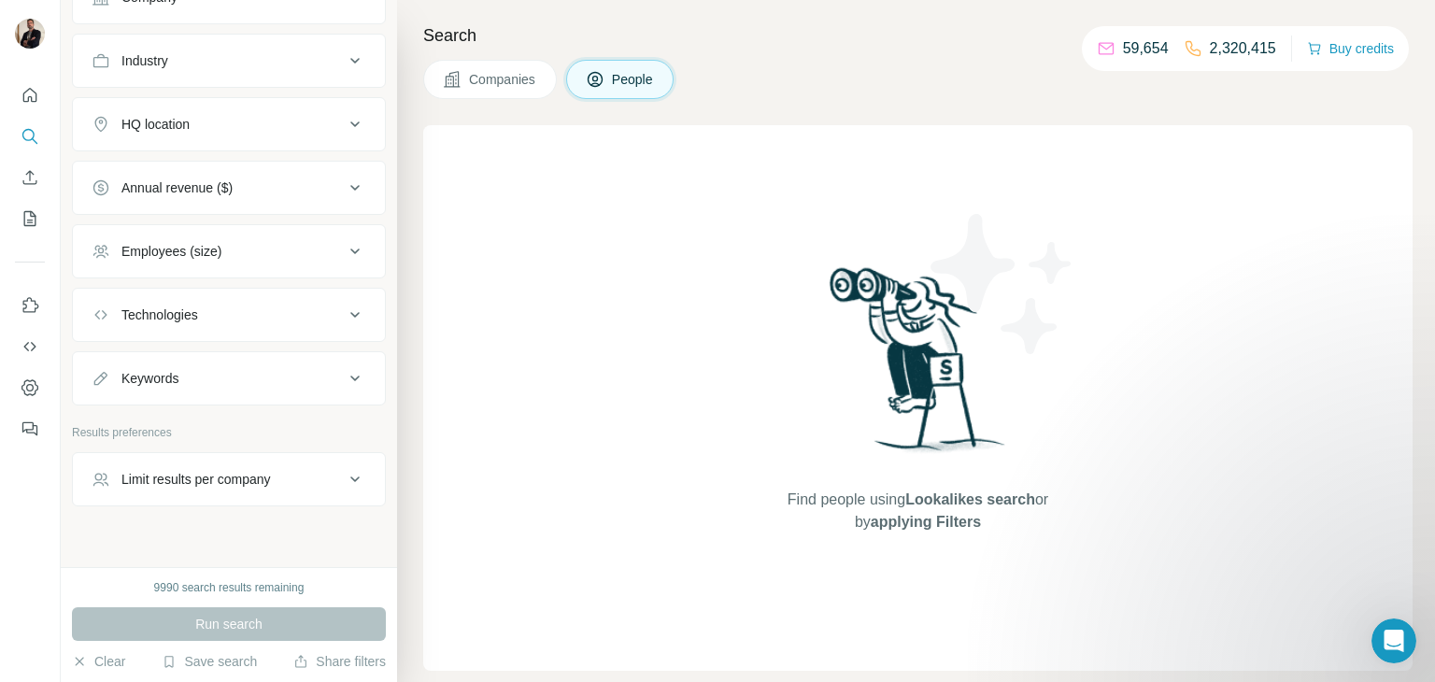
scroll to position [490, 0]
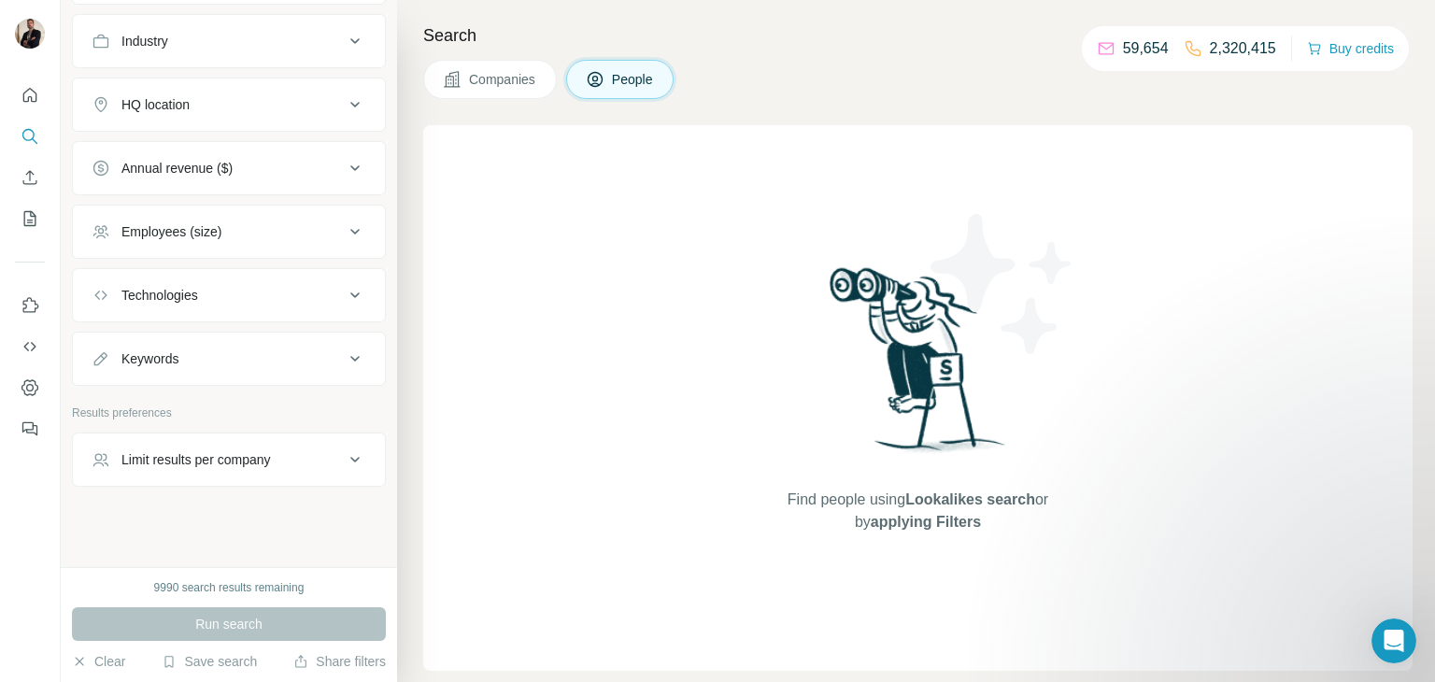
click at [271, 458] on div "Limit results per company" at bounding box center [195, 459] width 149 height 19
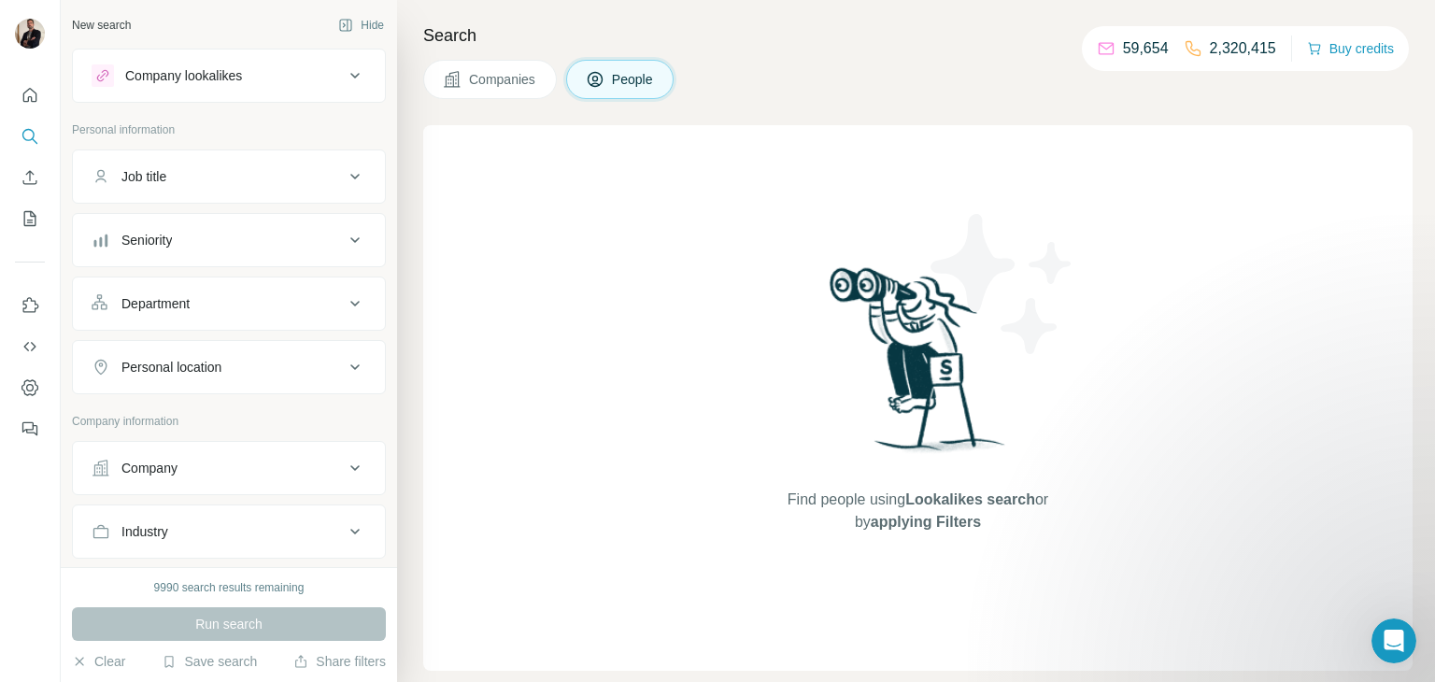
click at [262, 63] on button "Company lookalikes" at bounding box center [229, 75] width 312 height 45
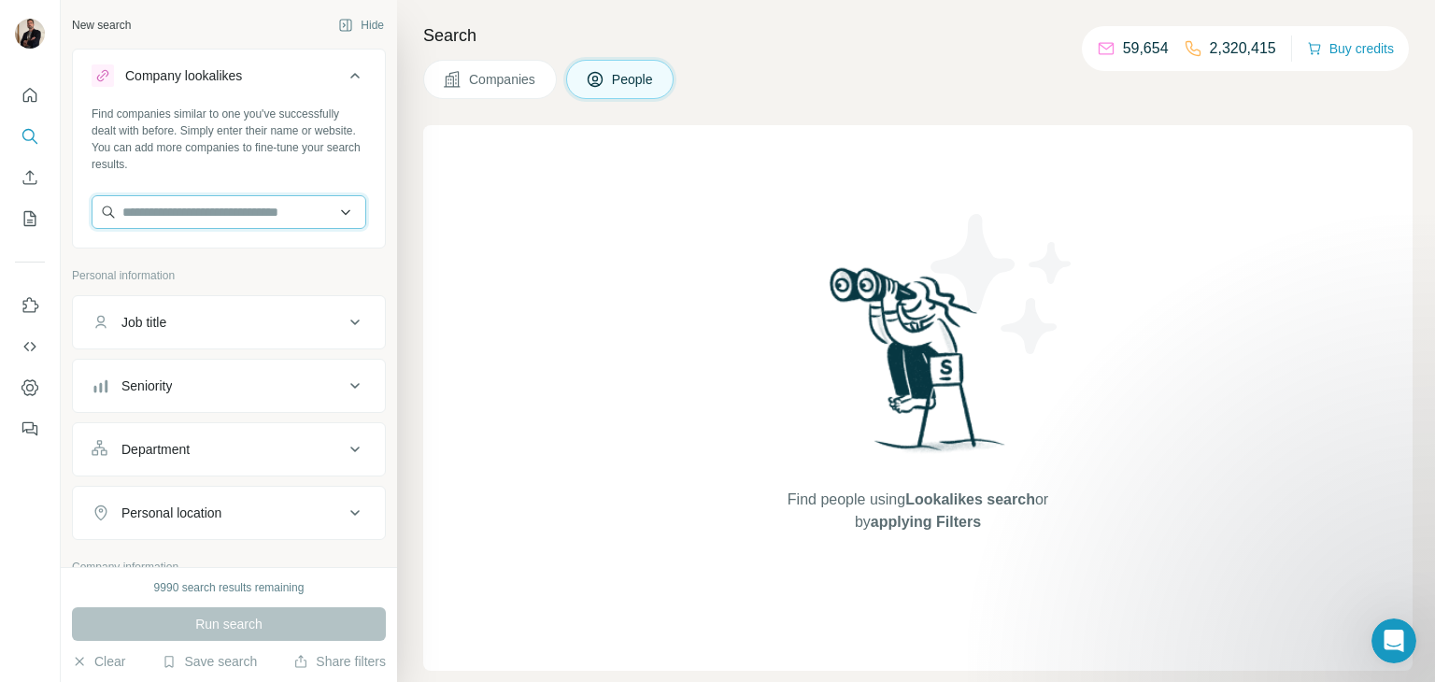
click at [220, 204] on input "text" at bounding box center [229, 212] width 275 height 34
type input "**********"
click at [230, 211] on input "**********" at bounding box center [229, 212] width 275 height 34
